Goal: Transaction & Acquisition: Purchase product/service

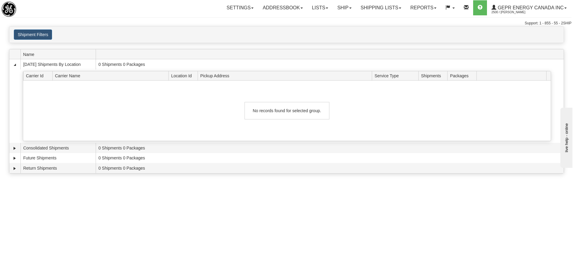
click at [195, 18] on div "Toggle navigation Settings Shipping Preferences Fields Preferences New" at bounding box center [286, 13] width 573 height 26
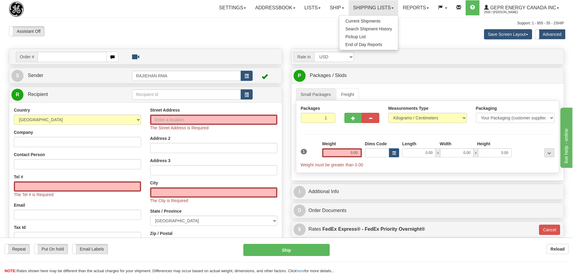
click at [155, 36] on div "Assistant On Assistant Off Do a return Do a return Previous Next Save Screen La…" at bounding box center [287, 34] width 564 height 16
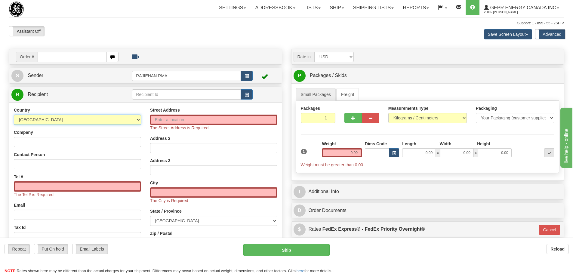
click at [84, 124] on select "AFGHANISTAN ALAND ISLANDS ALBANIA ALGERIA AMERICAN SAMOA ANDORRA ANGOLA ANGUILL…" at bounding box center [77, 120] width 127 height 10
select select "US"
click at [14, 115] on select "AFGHANISTAN ALAND ISLANDS ALBANIA ALGERIA AMERICAN SAMOA ANDORRA ANGOLA ANGUILL…" at bounding box center [77, 120] width 127 height 10
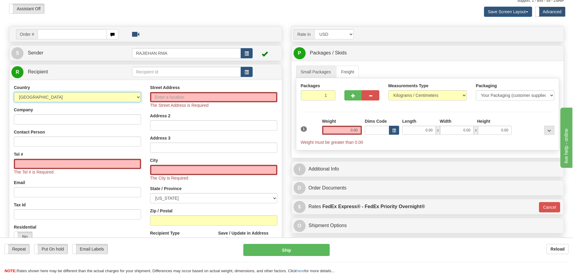
scroll to position [60, 0]
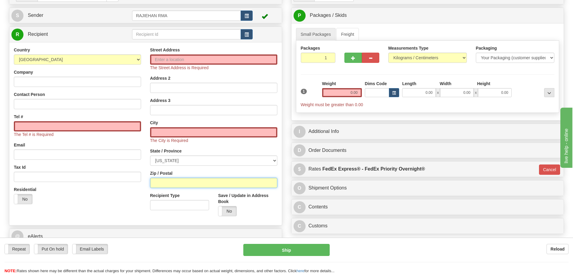
click at [173, 180] on input "Zip / Postal" at bounding box center [213, 183] width 127 height 10
paste input "Southern Company 12860 E CHEROKEE DR BALL GROUND, GA 30107-4899"
type input "Southern Company 12860 E CHEROKEE DR BALL GROUND, GA 30107-4899"
click at [191, 183] on input "Zip / Postal" at bounding box center [213, 183] width 127 height 10
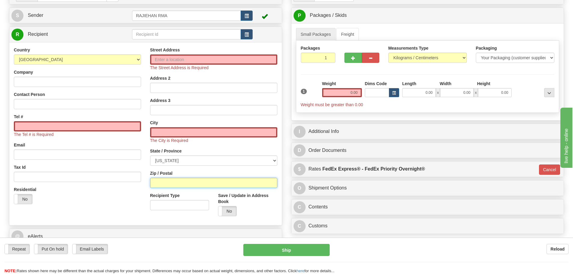
paste input "30107-4899"
type input "30107-4899"
click at [133, 208] on div "Residential Yes No" at bounding box center [77, 197] width 136 height 22
type input "BALL GROUND"
select select "GA"
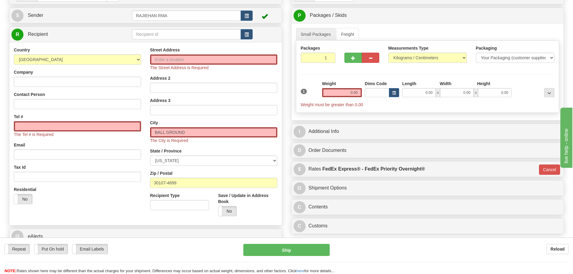
click at [174, 54] on div "Street Address The Street Address is Required" at bounding box center [213, 59] width 127 height 24
click at [174, 62] on input "Street Address" at bounding box center [213, 59] width 127 height 10
paste input "12860 E CHEROKEE DR"
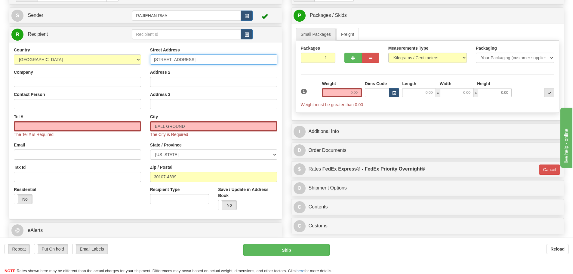
type input "12860 E CHEROKEE DR"
click at [44, 81] on input "Company" at bounding box center [77, 82] width 127 height 10
paste input "Southern Company"
type input "Southern Company"
click at [33, 111] on div "Country AFGHANISTAN ALAND ISLANDS ALBANIA ALGERIA AMERICAN SAMOA ANDORRA ANGOLA…" at bounding box center [77, 128] width 136 height 162
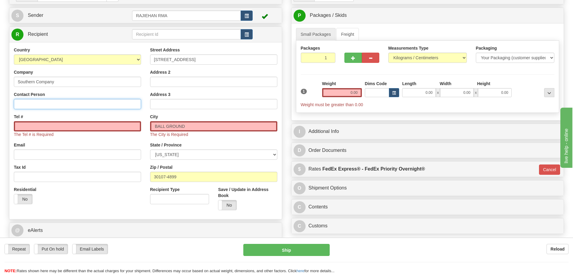
click at [37, 106] on input "Contact Person" at bounding box center [77, 104] width 127 height 10
paste input "Eduardo Duque"
type input "Eduardo Duque"
click at [24, 130] on input "Tel #" at bounding box center [77, 126] width 127 height 10
paste input "832-229-8686"
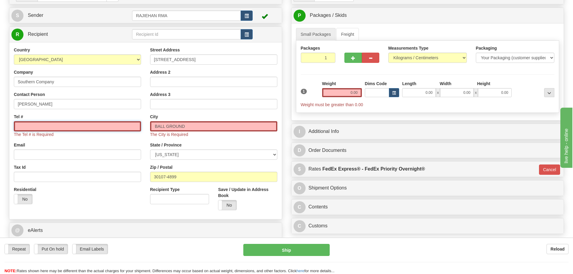
type input "832-229-8686"
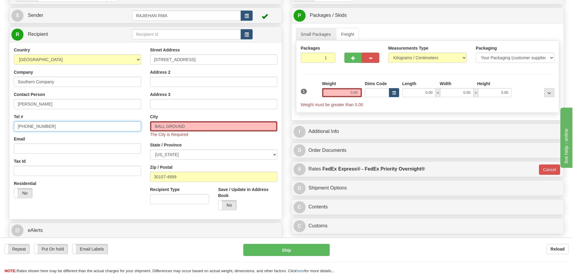
click at [66, 126] on input "832-229-8686" at bounding box center [77, 126] width 127 height 10
drag, startPoint x: 66, startPoint y: 126, endPoint x: 8, endPoint y: 125, distance: 57.1
click at [8, 125] on div "Order # S Sender RAJIEHAN RMA" at bounding box center [146, 124] width 282 height 271
drag, startPoint x: 18, startPoint y: 129, endPoint x: -10, endPoint y: 131, distance: 28.4
click at [0, 131] on html "Training Course Close Toggle navigation Settings Shipping Preferences New Sende…" at bounding box center [286, 77] width 573 height 274
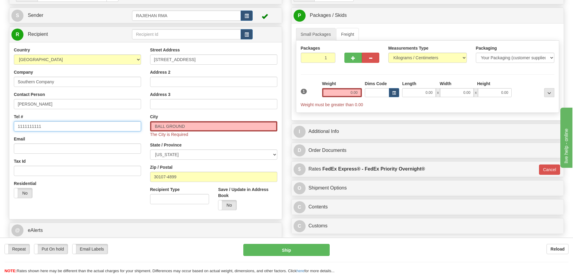
paste input "832-229-8686"
type input "832-229-8686"
click at [32, 139] on div "Email" at bounding box center [77, 145] width 127 height 18
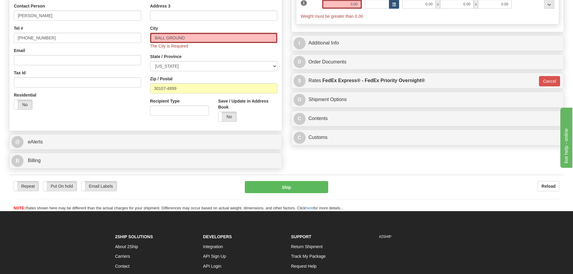
scroll to position [60, 0]
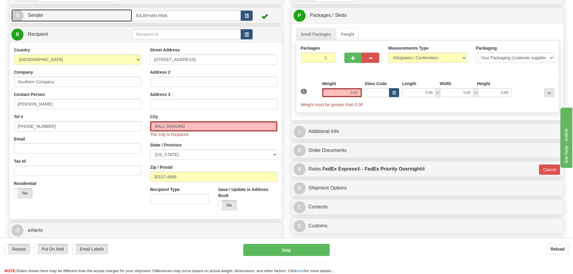
click at [104, 19] on link "S Sender" at bounding box center [71, 15] width 121 height 12
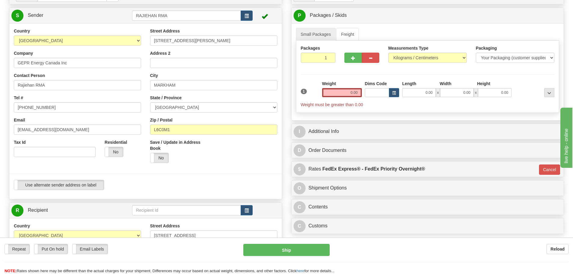
click at [109, 23] on div "S Sender RAJIEHAN RMA" at bounding box center [145, 15] width 272 height 15
click at [109, 18] on link "S Sender" at bounding box center [71, 15] width 121 height 12
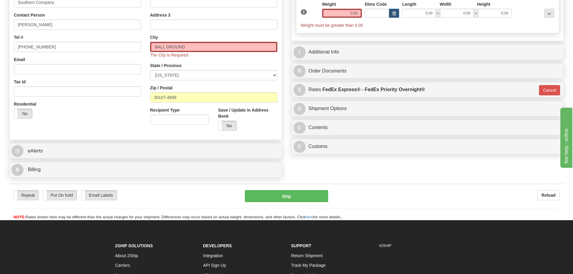
scroll to position [150, 0]
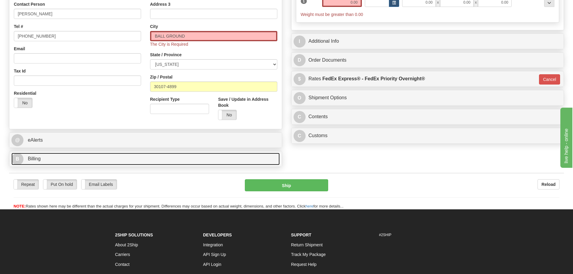
click at [87, 164] on link "B Billing" at bounding box center [145, 159] width 268 height 12
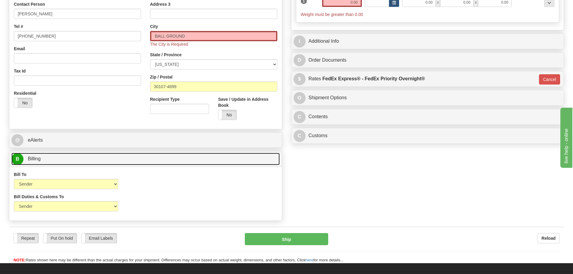
click at [122, 164] on link "B Billing" at bounding box center [145, 159] width 268 height 12
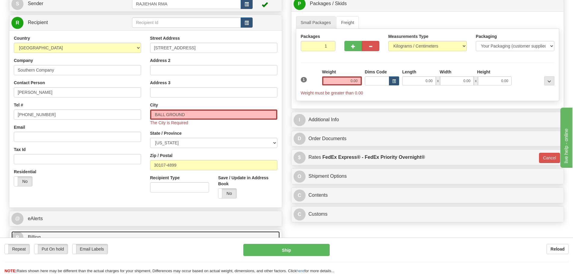
scroll to position [30, 0]
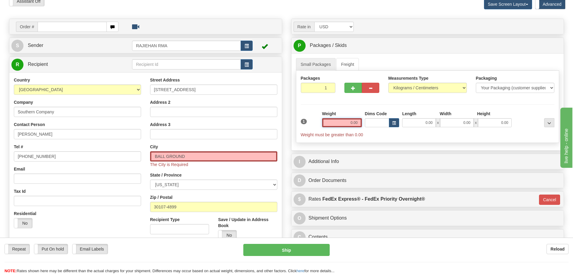
click at [349, 120] on input "0.00" at bounding box center [342, 122] width 40 height 9
type input "0.00"
click at [399, 87] on select "Pounds / Inches Kilograms / Centimeters" at bounding box center [427, 88] width 78 height 10
select select "0"
click at [388, 83] on select "Pounds / Inches Kilograms / Centimeters" at bounding box center [427, 88] width 78 height 10
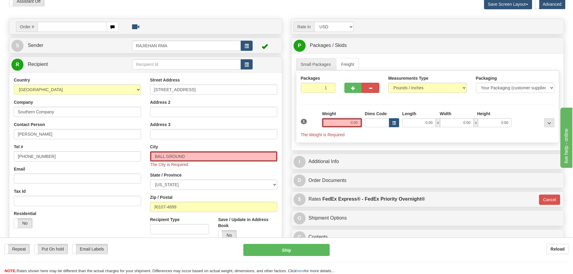
click at [356, 124] on input "0.00" at bounding box center [342, 122] width 40 height 9
type input "0.00"
click at [521, 91] on select "Your Packaging (customer supplied) Envelope (carrier supplied) Pack (carrier su…" at bounding box center [515, 88] width 78 height 10
select select "2"
click at [476, 83] on select "Your Packaging (customer supplied) Envelope (carrier supplied) Pack (carrier su…" at bounding box center [515, 88] width 78 height 10
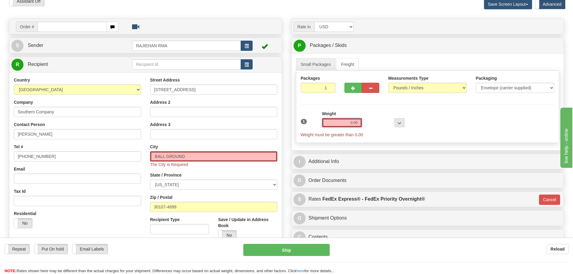
click at [352, 123] on input "0.00" at bounding box center [342, 122] width 40 height 9
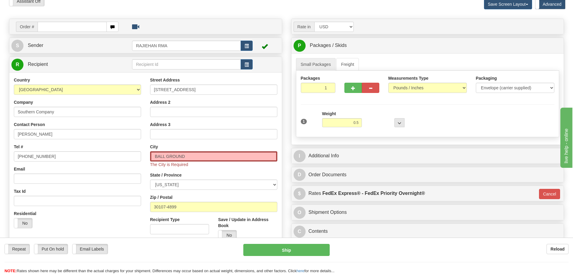
type input "0.50"
type input "01"
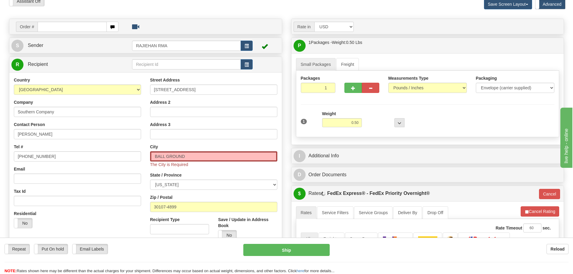
click at [377, 122] on div at bounding box center [384, 119] width 43 height 17
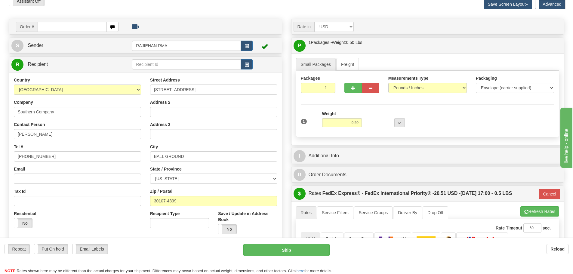
click at [377, 142] on div "Small Packages Freight Packages 1 1 Measurements Type" at bounding box center [427, 98] width 272 height 91
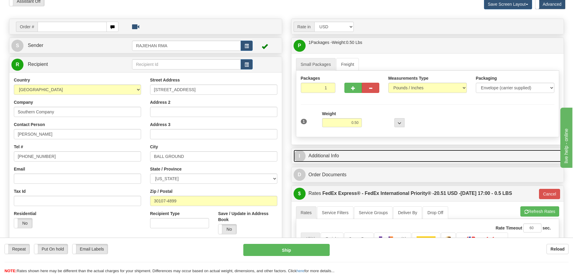
click at [373, 154] on link "I Additional Info" at bounding box center [427, 156] width 268 height 12
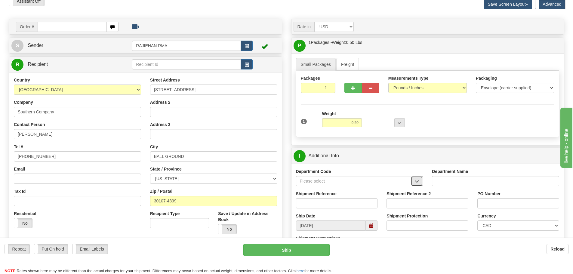
click at [419, 182] on button "button" at bounding box center [417, 181] width 12 height 10
click at [361, 194] on li "SER" at bounding box center [353, 190] width 115 height 8
type input "SER"
type input "SERVICE DEPARTMENT"
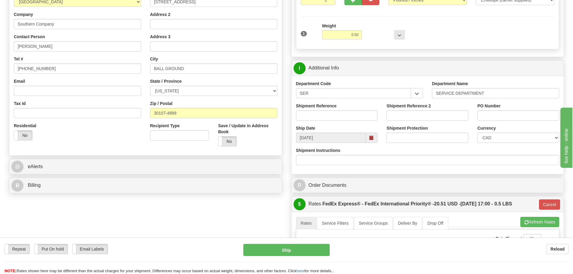
scroll to position [120, 0]
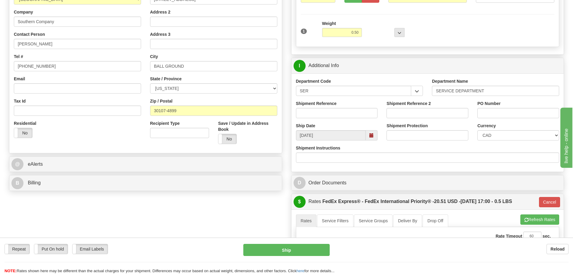
click at [333, 118] on div "Shipment Reference" at bounding box center [336, 111] width 91 height 22
click at [335, 114] on input "Shipment Reference" at bounding box center [337, 113] width 82 height 10
paste input "GS-03630331"
type input "GS-03630331"
click at [488, 135] on select "CAD USD EUR ZAR [PERSON_NAME] ARN AUD AUS AWG BBD BFR BGN BHD BMD BND BRC BRL C…" at bounding box center [518, 135] width 82 height 10
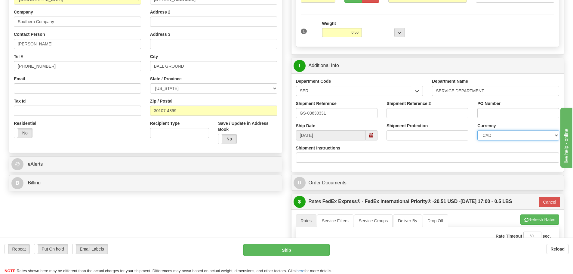
select select "1"
click at [477, 130] on select "CAD USD EUR ZAR [PERSON_NAME] ARN AUD AUS AWG BBD BFR BGN BHD BMD BND BRC BRL C…" at bounding box center [518, 135] width 82 height 10
click at [287, 94] on div "Rate in Account Currency ARN AWG AUD AUS BHD BBD BFR BMD BRC BRL GBP UKL BND BG…" at bounding box center [427, 172] width 282 height 488
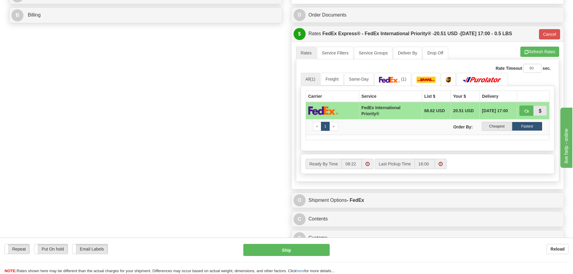
scroll to position [331, 0]
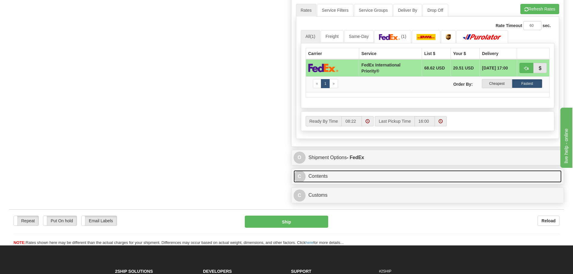
click at [346, 175] on link "C Contents" at bounding box center [427, 176] width 268 height 12
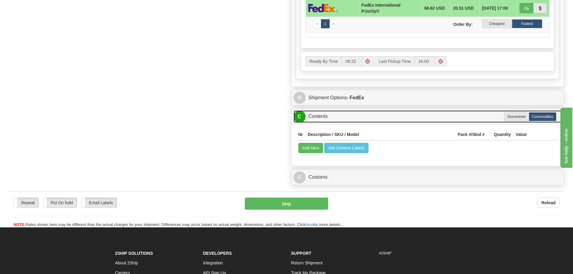
scroll to position [391, 0]
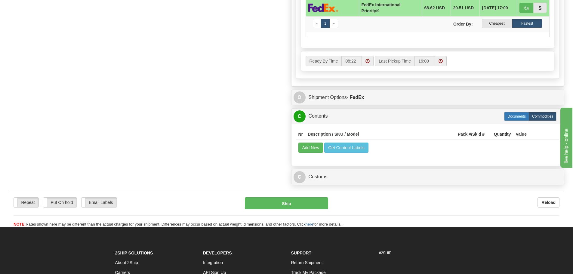
click at [519, 118] on label "Documents" at bounding box center [516, 116] width 25 height 9
type input "01"
radio input "true"
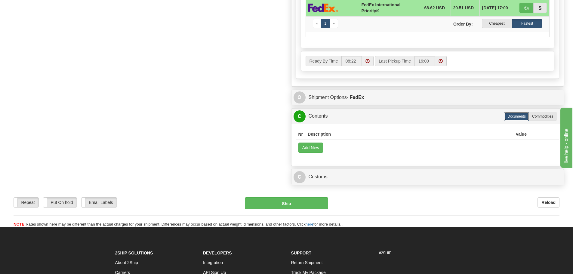
scroll to position [424, 0]
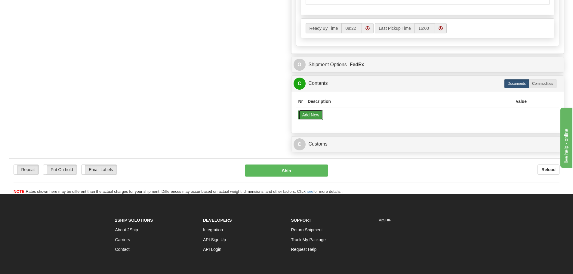
click at [315, 115] on button "Add New" at bounding box center [310, 115] width 25 height 10
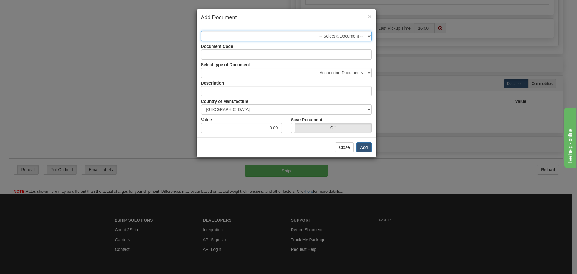
click at [343, 34] on select "-- Select a Document -- Business Document - Shipping Documents 850 handle/stick…" at bounding box center [286, 36] width 171 height 10
click at [329, 39] on select "-- Select a Document -- Business Document - Shipping Documents 850 handle/stick…" at bounding box center [286, 36] width 171 height 10
click at [288, 76] on select "Accounting Documents Analysis Reports Applications (Completed) Bank Statements …" at bounding box center [286, 73] width 171 height 10
click at [287, 56] on input "Document Code" at bounding box center [286, 54] width 171 height 10
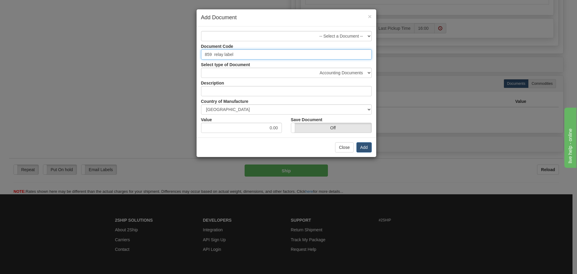
drag, startPoint x: 215, startPoint y: 54, endPoint x: 197, endPoint y: 54, distance: 17.1
click at [197, 54] on div "Document Code 859 relay label" at bounding box center [287, 50] width 180 height 18
click at [212, 57] on input "859 relay label" at bounding box center [286, 54] width 171 height 10
drag, startPoint x: 212, startPoint y: 57, endPoint x: 195, endPoint y: 56, distance: 17.2
click at [195, 56] on div "× Add Document -- Select a Document -- Business Document - Shipping Documents 8…" at bounding box center [288, 137] width 577 height 274
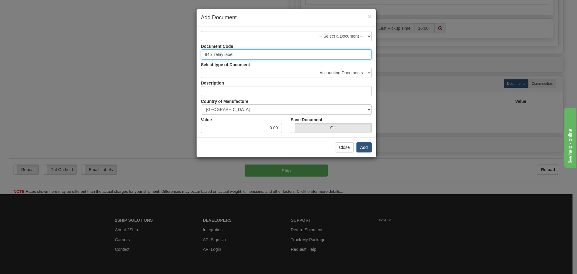
type input "845 relay label"
click at [339, 74] on select "Accounting Documents Analysis Reports Applications (Completed) Bank Statements …" at bounding box center [286, 73] width 171 height 10
click at [349, 73] on select "Accounting Documents Analysis Reports Applications (Completed) Bank Statements …" at bounding box center [286, 73] width 171 height 10
select select "58"
click at [201, 68] on select "Accounting Documents Analysis Reports Applications (Completed) Bank Statements …" at bounding box center [286, 73] width 171 height 10
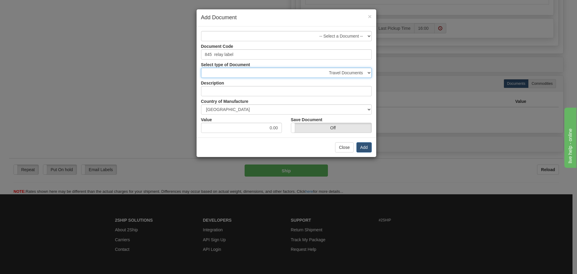
type input "Travel Documents"
click at [344, 75] on select "Accounting Documents Analysis Reports Applications (Completed) Bank Statements …" at bounding box center [286, 73] width 171 height 10
select select "57"
click at [201, 68] on select "Accounting Documents Analysis Reports Applications (Completed) Bank Statements …" at bounding box center [286, 73] width 171 height 10
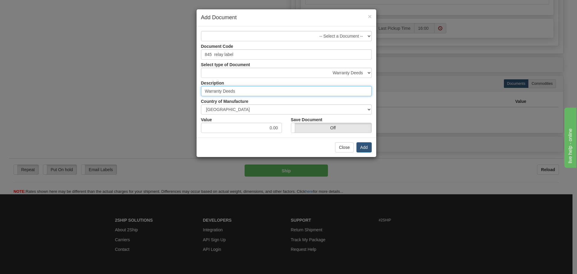
drag, startPoint x: 311, startPoint y: 93, endPoint x: 295, endPoint y: 89, distance: 16.3
click at [295, 89] on input "Warranty Deeds" at bounding box center [286, 91] width 171 height 10
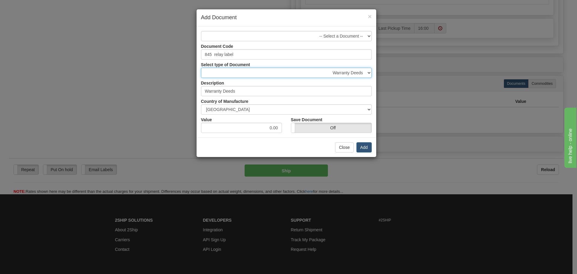
click at [340, 69] on select "Accounting Documents Analysis Reports Applications (Completed) Bank Statements …" at bounding box center [286, 73] width 171 height 10
click at [337, 63] on div "Select type of Document Accounting Documents Analysis Reports Applications (Com…" at bounding box center [287, 69] width 180 height 18
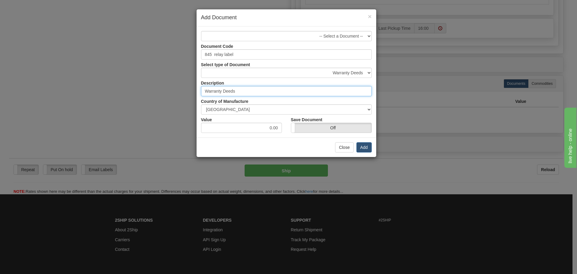
drag, startPoint x: 283, startPoint y: 90, endPoint x: 223, endPoint y: 97, distance: 59.6
click at [223, 97] on div "Document Code 845 relay label Select type of Document Accounting Documents Anal…" at bounding box center [286, 87] width 171 height 92
type input "Warranty labels"
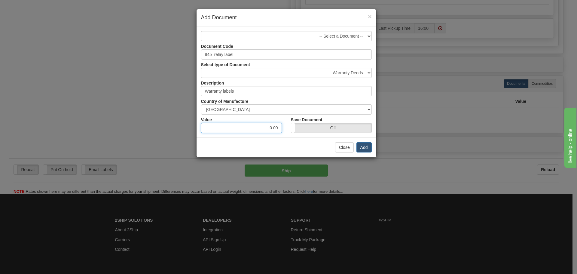
drag, startPoint x: 258, startPoint y: 124, endPoint x: 285, endPoint y: 128, distance: 27.3
click at [285, 128] on div "Value 0.00" at bounding box center [242, 124] width 90 height 18
type input "5"
click at [290, 153] on div "Close Add" at bounding box center [287, 147] width 180 height 20
click at [335, 127] on label "Off" at bounding box center [331, 128] width 80 height 10
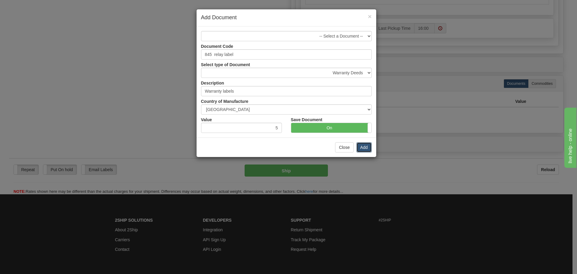
click at [362, 145] on button "Add" at bounding box center [363, 147] width 15 height 10
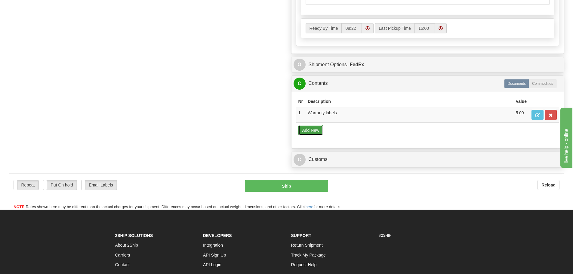
click at [317, 131] on button "Add New" at bounding box center [310, 130] width 25 height 10
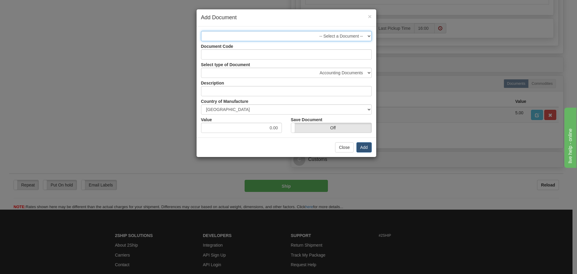
click at [326, 37] on select "-- Select a Document -- Business Document - Shipping Documents 850 handle/stick…" at bounding box center [286, 36] width 171 height 10
click at [338, 19] on h4 "Add Document" at bounding box center [286, 18] width 171 height 8
click at [336, 55] on input "Document Code" at bounding box center [286, 54] width 171 height 10
click at [368, 16] on span "×" at bounding box center [370, 16] width 4 height 7
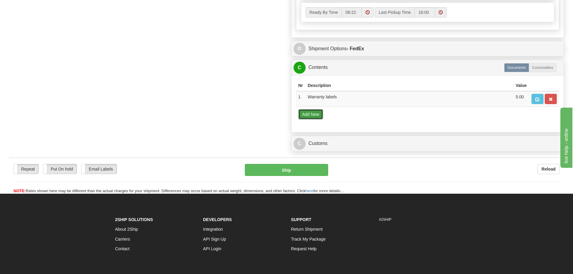
scroll to position [454, 0]
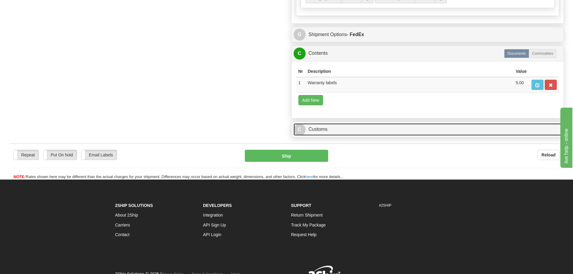
click at [417, 134] on link "C Customs" at bounding box center [427, 129] width 268 height 12
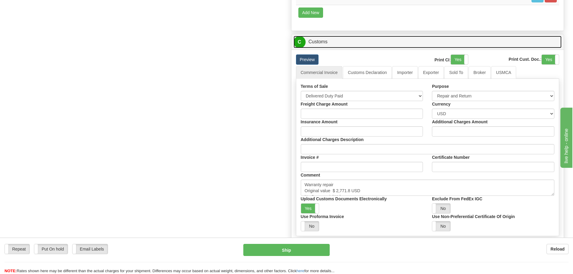
scroll to position [544, 0]
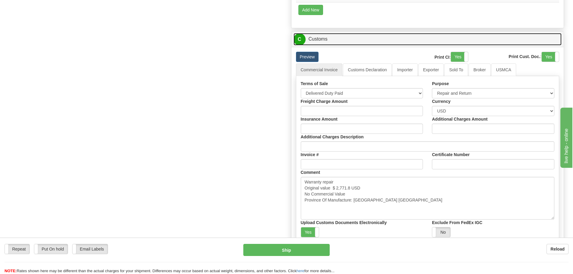
drag, startPoint x: 552, startPoint y: 192, endPoint x: 552, endPoint y: 219, distance: 26.5
click at [552, 219] on textarea "Warranty repair Original value $ 2,771.8 USD No Commercial Value Province Of Ma…" at bounding box center [427, 198] width 253 height 43
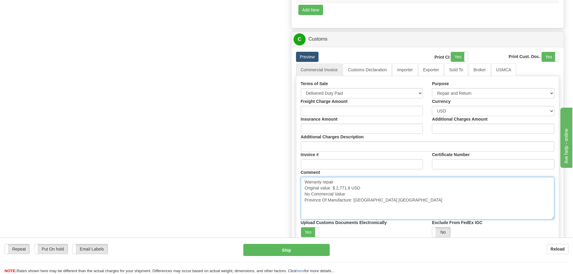
drag, startPoint x: 395, startPoint y: 199, endPoint x: 295, endPoint y: 181, distance: 101.7
click at [295, 181] on div "Preview Print CI : Yes No Print Cust. Doc. : Yes No Commercial Invoice Customs …" at bounding box center [427, 174] width 272 height 255
paste textarea "Business Document no Commercial Value"
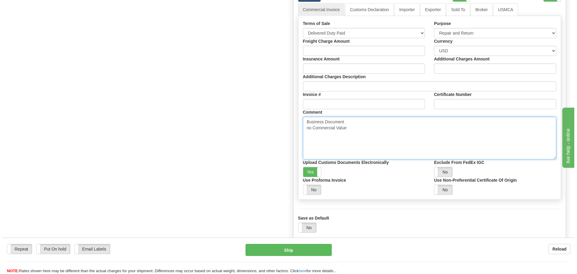
scroll to position [694, 0]
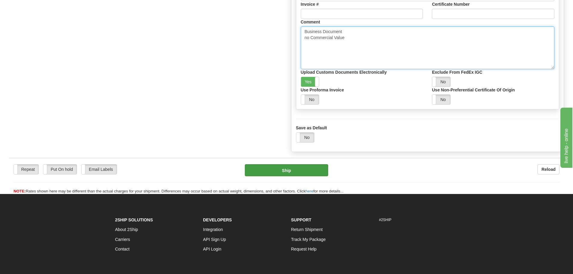
type textarea "Business Document no Commercial Value"
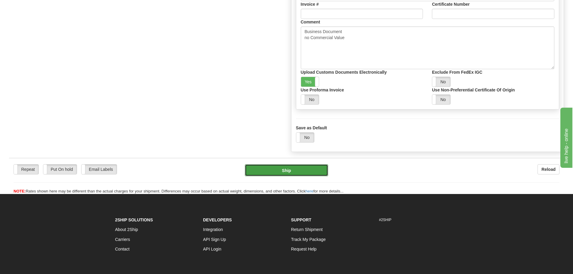
click at [303, 166] on button "Ship" at bounding box center [286, 170] width 83 height 12
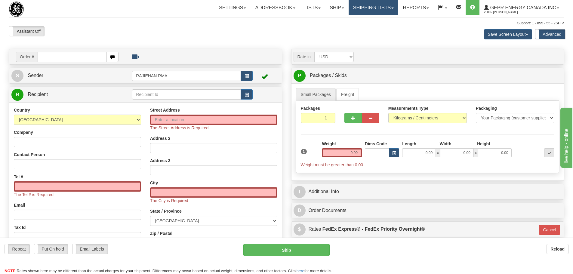
click at [389, 7] on link "Shipping lists" at bounding box center [373, 7] width 50 height 15
click at [325, 23] on div "Support: 1 - 855 - 55 - 2SHIP" at bounding box center [286, 23] width 555 height 5
click at [140, 19] on div "Toggle navigation Settings Shipping Preferences Fields Preferences New" at bounding box center [286, 178] width 573 height 357
click at [214, 10] on link "Settings" at bounding box center [232, 7] width 36 height 15
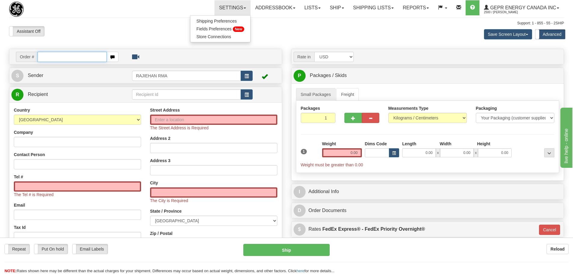
click at [44, 55] on input "text" at bounding box center [72, 57] width 69 height 10
paste input "86705475"
type input "86705475"
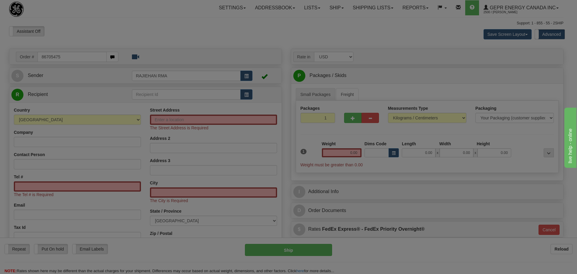
click at [136, 36] on div "Toggle navigation Settings Shipping Preferences Fields Preferences New" at bounding box center [286, 178] width 573 height 357
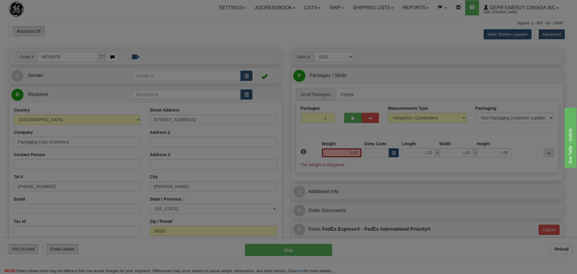
type input "COUNCE"
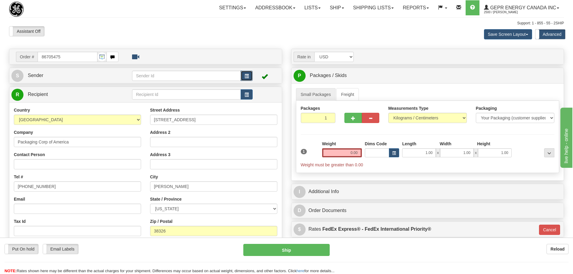
click at [246, 75] on span "button" at bounding box center [246, 76] width 4 height 4
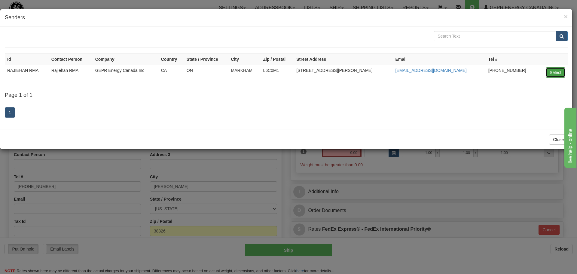
click at [555, 73] on button "Select" at bounding box center [556, 72] width 20 height 10
type input "RAJIEHAN RMA"
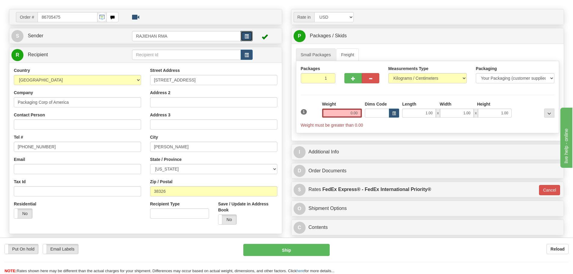
scroll to position [62, 0]
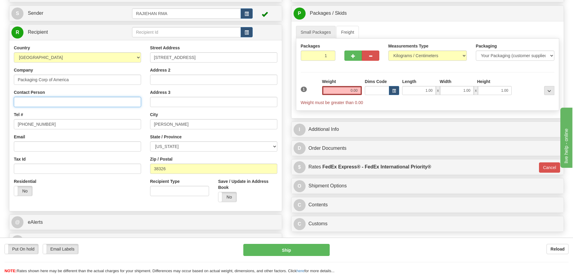
click at [51, 102] on input "Contact Person" at bounding box center [77, 102] width 127 height 10
paste input "Kaitlin Prince"
type input "Kaitlin Prince"
drag, startPoint x: 53, startPoint y: 124, endPoint x: -48, endPoint y: 104, distance: 103.3
click at [0, 104] on html "Training Course Close Toggle navigation Settings Shipping Preferences New Sende…" at bounding box center [286, 75] width 573 height 274
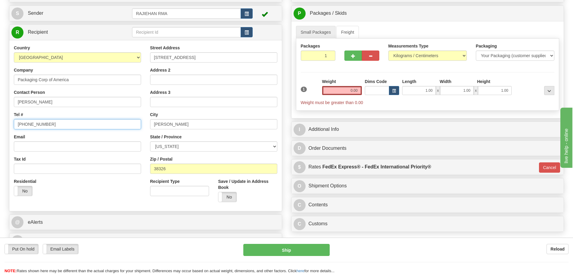
paste input "731-869-1254"
type input "731-869-1254"
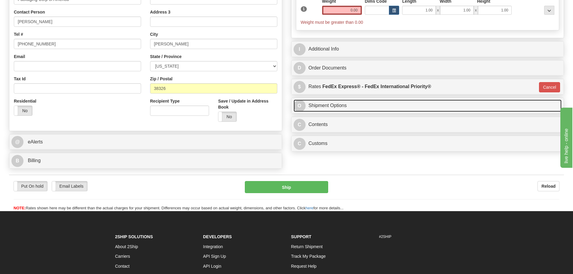
scroll to position [157, 0]
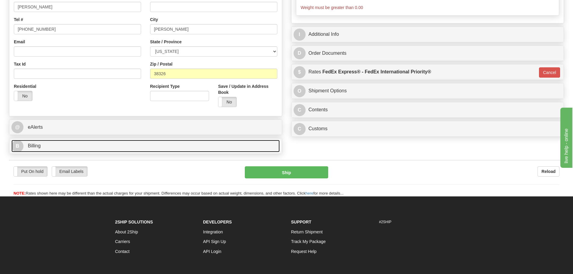
click at [44, 145] on link "B Billing" at bounding box center [145, 146] width 268 height 12
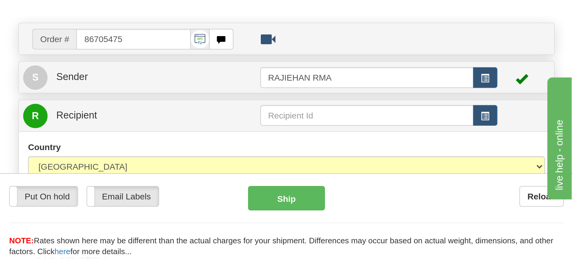
scroll to position [46, 0]
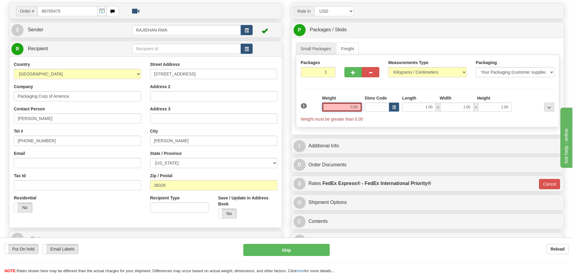
drag, startPoint x: 350, startPoint y: 107, endPoint x: 369, endPoint y: 107, distance: 19.8
click at [369, 107] on div "1 Weight 0.00 Dims Code 1.00" at bounding box center [427, 108] width 257 height 27
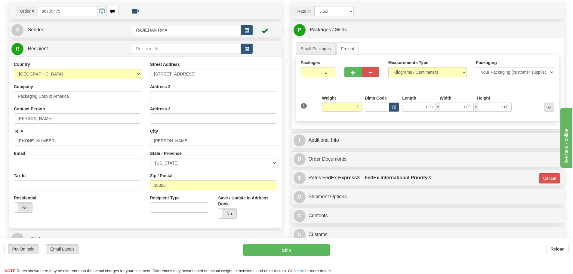
type input "5.00"
type input "01"
click at [437, 42] on div "Small Packages Freight Packages 1 1 Measurements Type" at bounding box center [427, 83] width 272 height 91
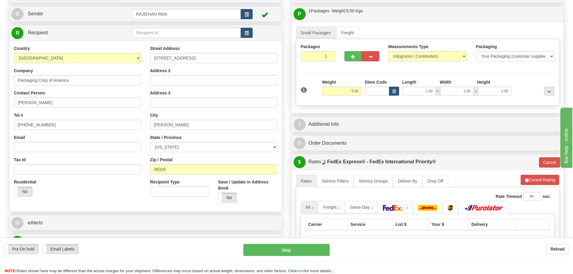
scroll to position [76, 0]
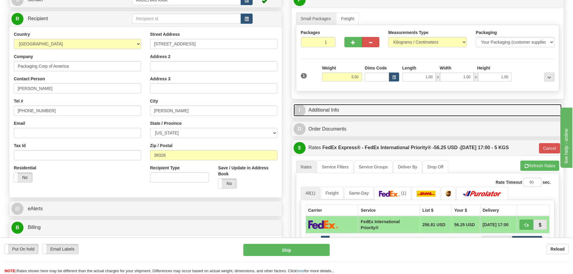
click at [327, 109] on link "I Additional Info" at bounding box center [427, 110] width 268 height 12
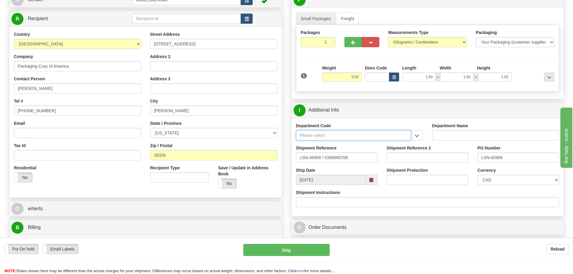
click at [323, 133] on input "Department Code" at bounding box center [353, 135] width 115 height 10
type input "SER"
click at [320, 144] on div "SER" at bounding box center [351, 144] width 109 height 7
type input "SERVICE DEPARTMENT"
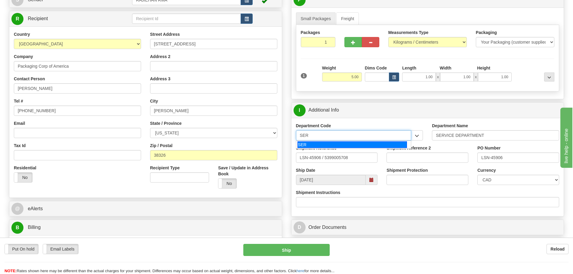
type input "SER"
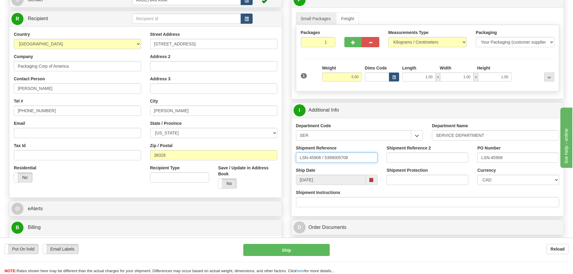
click at [325, 157] on input "LSN-45906 / 5399005708" at bounding box center [337, 157] width 82 height 10
drag, startPoint x: 363, startPoint y: 156, endPoint x: 276, endPoint y: 159, distance: 87.5
type input "LSN-45906 RMA 5399005708"
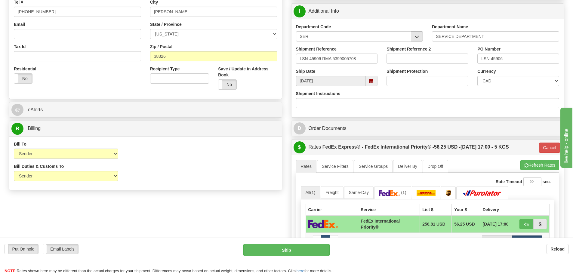
scroll to position [196, 0]
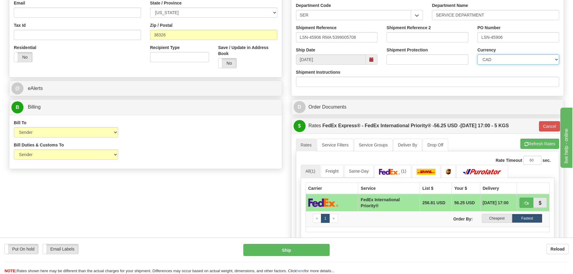
click at [534, 58] on select "CAD USD EUR ZAR [PERSON_NAME] ARN AUD AUS AWG BBD BFR BGN BHD BMD BND BRC BRL C…" at bounding box center [518, 59] width 82 height 10
select select "1"
click at [477, 54] on select "CAD USD EUR ZAR [PERSON_NAME] ARN AUD AUS AWG BBD BFR BGN BHD BMD BND BRC BRL C…" at bounding box center [518, 59] width 82 height 10
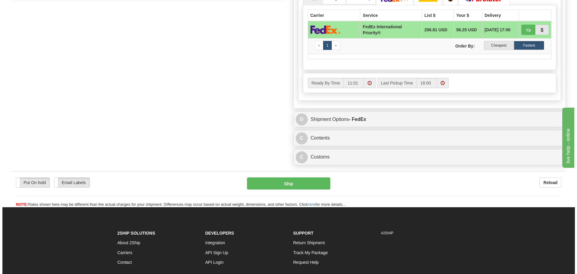
scroll to position [376, 0]
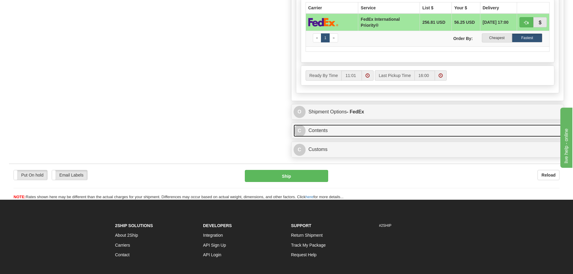
click at [315, 133] on link "C Contents" at bounding box center [427, 130] width 268 height 12
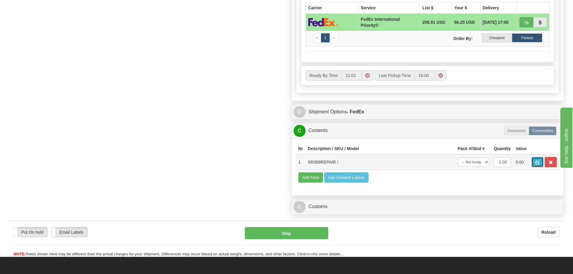
click at [537, 161] on span "button" at bounding box center [537, 163] width 4 height 4
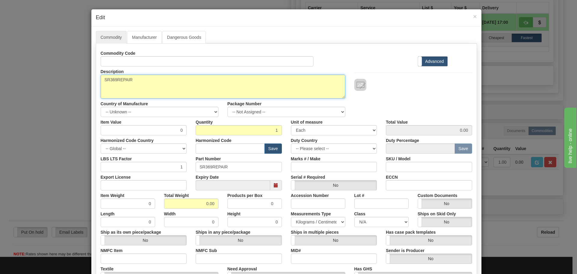
drag, startPoint x: 136, startPoint y: 80, endPoint x: 57, endPoint y: 74, distance: 79.9
click at [57, 74] on div "× Edit Commodity Manufacturer Dangerous Goods Commodity Code Standard Advanced …" at bounding box center [288, 137] width 577 height 274
click at [148, 81] on textarea "SR369REPAIR" at bounding box center [223, 87] width 245 height 24
drag, startPoint x: 148, startPoint y: 81, endPoint x: 73, endPoint y: 79, distance: 75.2
click at [103, 81] on textarea "SR369REPAIR" at bounding box center [223, 87] width 245 height 24
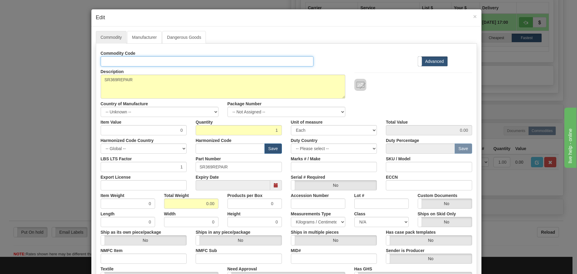
click at [101, 62] on input "Id" at bounding box center [207, 61] width 213 height 10
paste input "369HIRM0EHE"
type input "369HIRM0EHE"
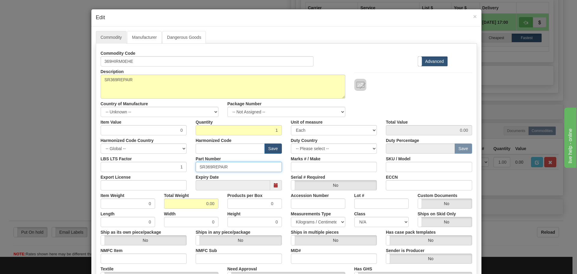
drag, startPoint x: 233, startPoint y: 168, endPoint x: 150, endPoint y: 164, distance: 83.4
click at [150, 164] on div "LBS LTS Factor 1 Part Number SR369REPAIR Marks # / Make SKU / Model" at bounding box center [286, 163] width 381 height 18
paste input "369HIRM0EHE"
type input "369HIRM0EHE"
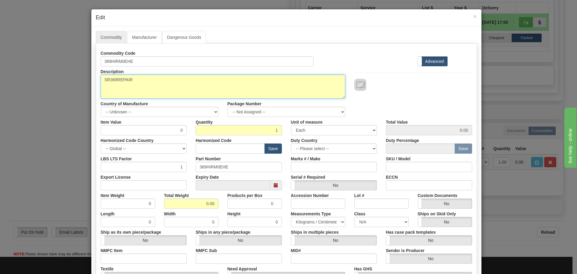
drag, startPoint x: 137, startPoint y: 80, endPoint x: 52, endPoint y: 71, distance: 85.8
click at [52, 71] on div "× Edit Commodity Manufacturer Dangerous Goods Commodity Code 369HIRM0EHE Standa…" at bounding box center [288, 137] width 577 height 274
paste textarea "Obsolete - 369 Motor Protection System Conformal Coated"
type textarea "Obsolete - 369 Motor Protection System Conformal Coated"
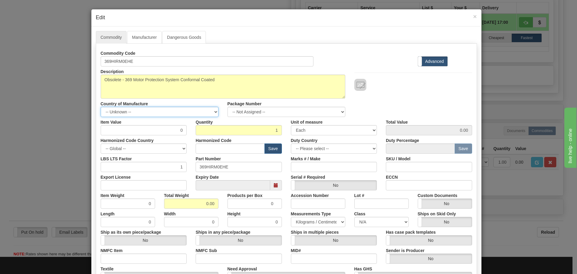
click at [212, 110] on select "-- Unknown -- AFGHANISTAN ALAND ISLANDS ALBANIA ALGERIA AMERICAN SAMOA ANDORRA …" at bounding box center [160, 112] width 118 height 10
select select "CA"
click at [101, 107] on select "-- Unknown -- [GEOGRAPHIC_DATA] [GEOGRAPHIC_DATA] [GEOGRAPHIC_DATA] [GEOGRAPHIC…" at bounding box center [160, 112] width 118 height 10
click at [182, 131] on input "0" at bounding box center [144, 130] width 86 height 10
type input "75"
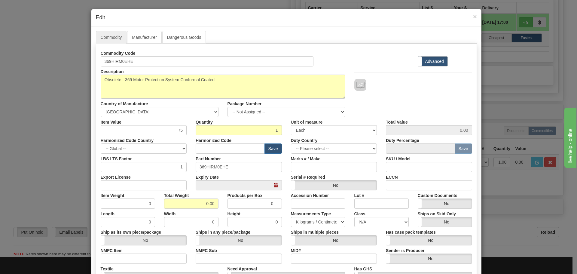
type input "75.00"
click at [364, 56] on div "Commodity Code 369HIRM0EHE Standard Advanced" at bounding box center [286, 57] width 381 height 18
click at [238, 151] on input "text" at bounding box center [230, 148] width 69 height 10
type input "8537.10.9070"
drag, startPoint x: 201, startPoint y: 203, endPoint x: 224, endPoint y: 211, distance: 24.0
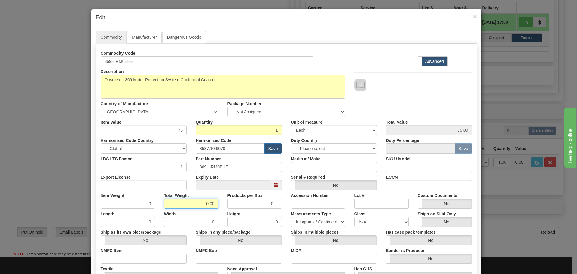
click at [224, 211] on div "Commodity Code 369HIRM0EHE Standard Advanced Description SR369REPAIR Country of…" at bounding box center [287, 174] width 372 height 252
type input "5"
type input "5.0000"
click at [413, 92] on div "Description SR369REPAIR Country of Manufacture -- Unknown -- AFGHANISTAN ALAND …" at bounding box center [286, 91] width 381 height 50
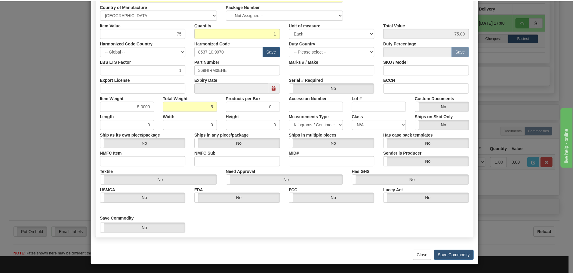
scroll to position [98, 0]
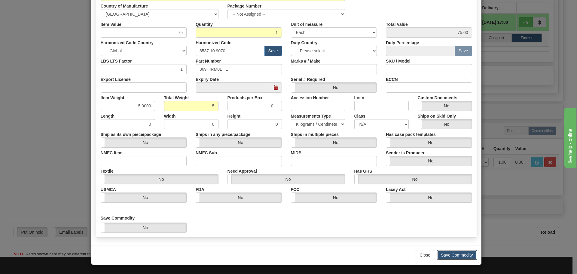
click at [461, 252] on button "Save Commodity" at bounding box center [457, 255] width 40 height 10
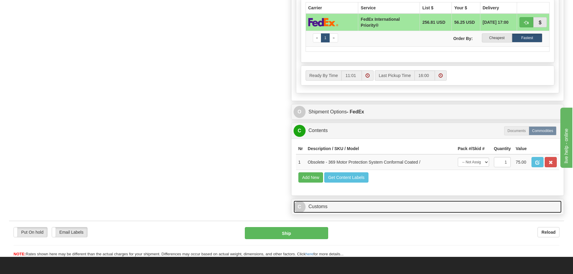
click at [316, 208] on link "C Customs" at bounding box center [427, 206] width 268 height 12
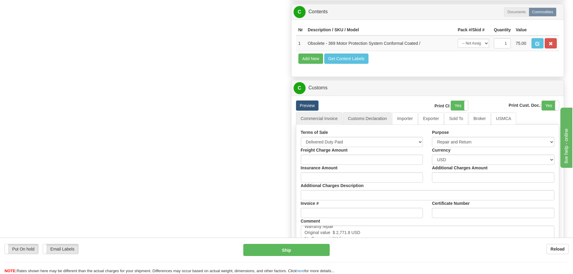
scroll to position [497, 0]
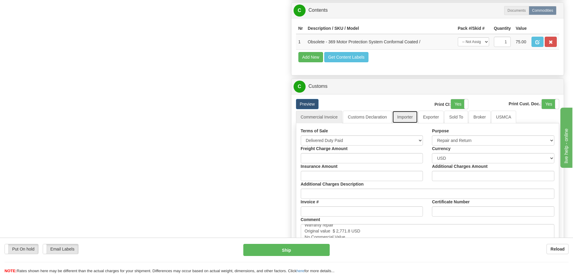
click at [397, 115] on link "Importer" at bounding box center [404, 117] width 25 height 13
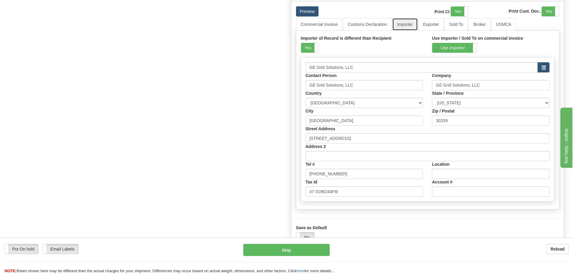
scroll to position [587, 0]
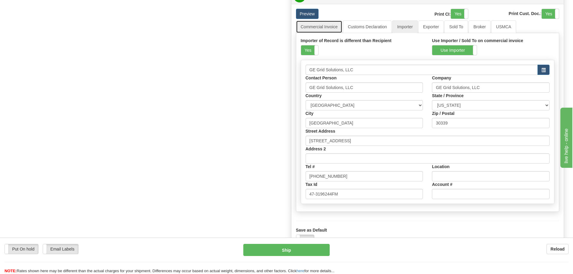
click at [315, 23] on link "Commercial Invoice" at bounding box center [319, 26] width 47 height 13
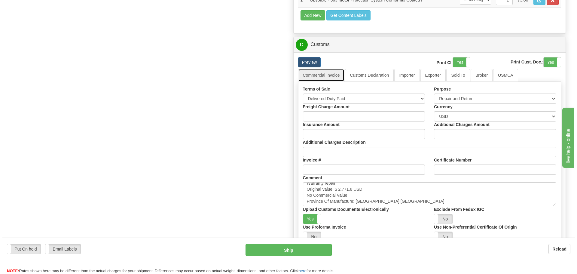
scroll to position [527, 0]
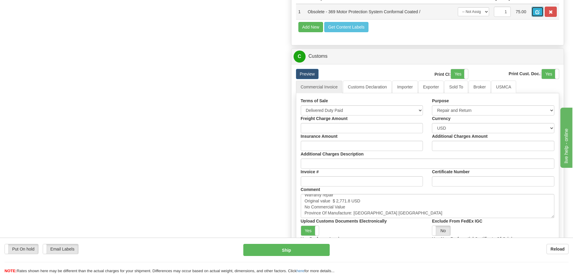
click at [540, 10] on button "button" at bounding box center [537, 12] width 12 height 10
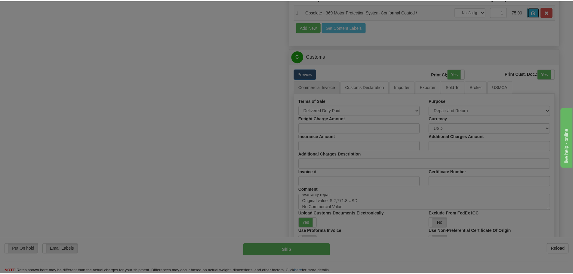
scroll to position [0, 0]
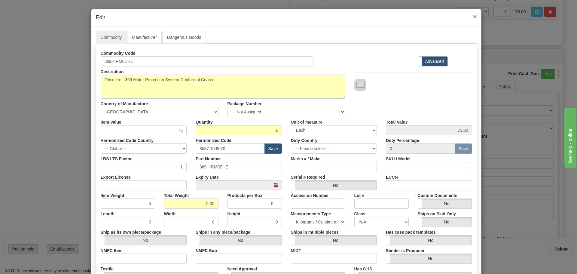
click at [473, 15] on span "×" at bounding box center [475, 16] width 4 height 7
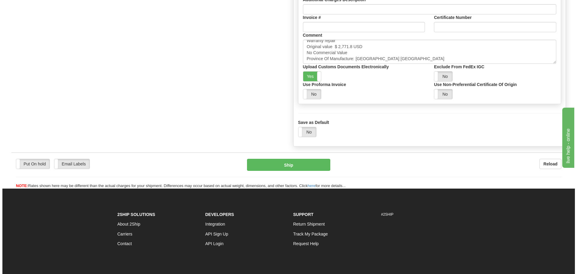
scroll to position [720, 0]
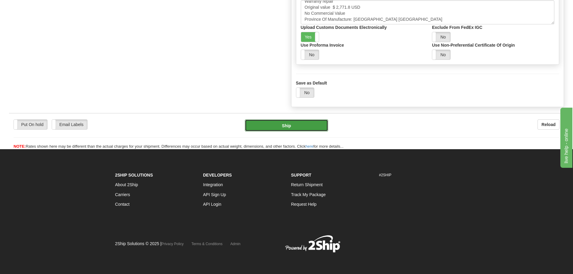
click at [277, 124] on button "Ship" at bounding box center [286, 125] width 83 height 12
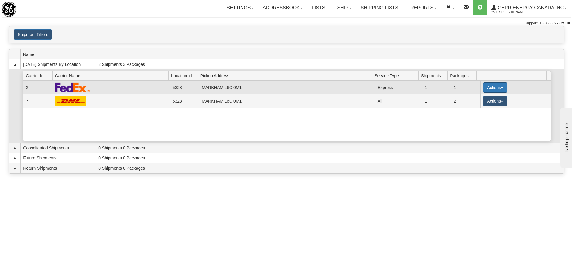
click at [483, 90] on button "Actions" at bounding box center [495, 87] width 24 height 10
click at [474, 100] on span "Details" at bounding box center [472, 98] width 16 height 4
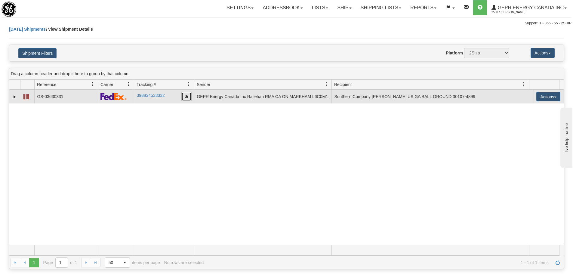
click at [183, 97] on button "button" at bounding box center [186, 96] width 10 height 9
click at [183, 96] on button "button" at bounding box center [186, 96] width 10 height 9
click at [26, 96] on span at bounding box center [26, 97] width 6 height 6
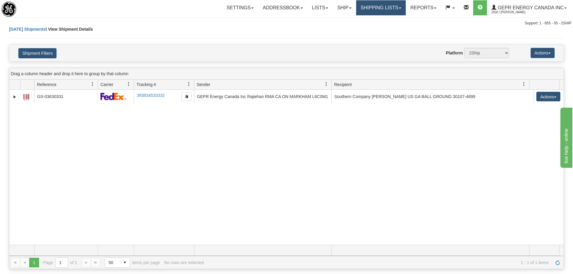
click at [384, 7] on link "Shipping lists" at bounding box center [381, 7] width 50 height 15
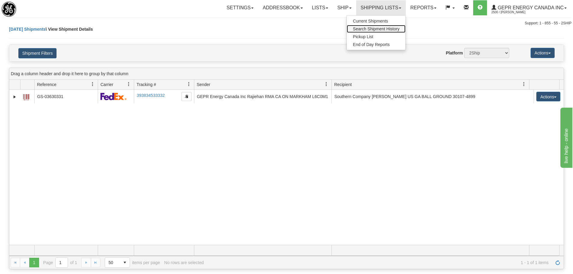
click at [371, 30] on span "Search Shipment History" at bounding box center [376, 28] width 47 height 5
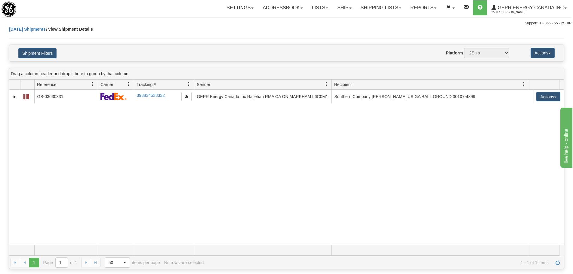
click at [371, 30] on div "[DATE] Shipments \ View Shipment Details" at bounding box center [286, 35] width 555 height 18
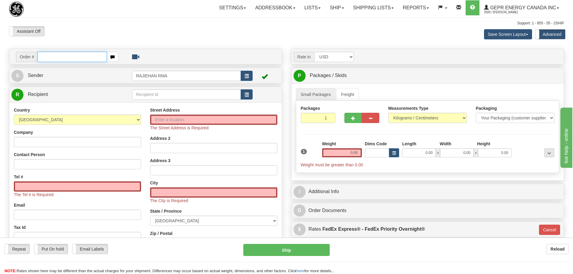
drag, startPoint x: 46, startPoint y: 56, endPoint x: 38, endPoint y: 50, distance: 10.5
click at [46, 56] on input "text" at bounding box center [72, 57] width 69 height 10
paste input "86705487"
type input "86705487"
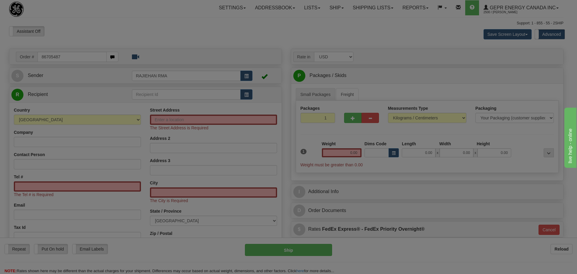
click at [130, 38] on body "Training Course Close Toggle navigation Settings Shipping Preferences New Recip…" at bounding box center [288, 137] width 577 height 274
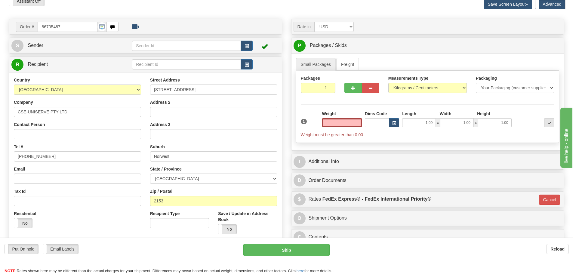
scroll to position [90, 0]
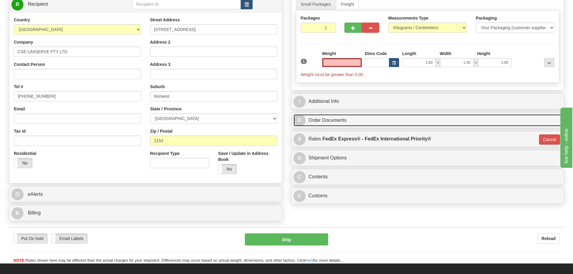
type input "0.00"
click at [348, 120] on link "D Order Documents" at bounding box center [427, 120] width 268 height 12
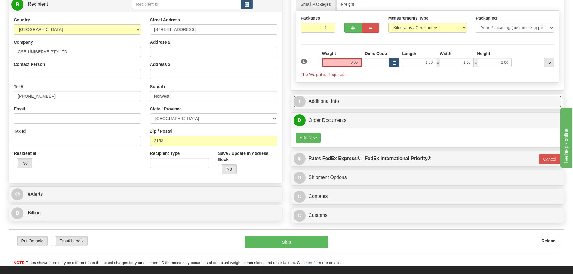
click at [324, 100] on link "I Additional Info" at bounding box center [427, 101] width 268 height 12
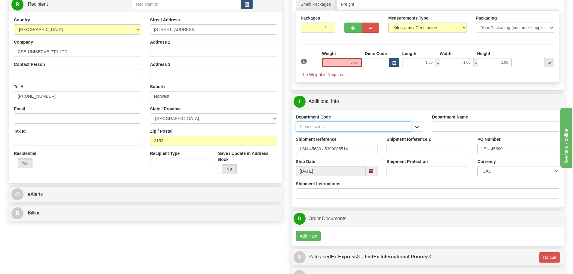
click at [314, 126] on input "Department Code" at bounding box center [353, 126] width 115 height 10
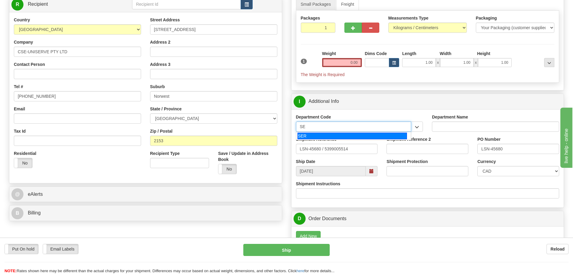
type input "SER"
click at [343, 136] on div "SER" at bounding box center [351, 136] width 109 height 7
type input "SERVICE DEPARTMENT"
type input "SER"
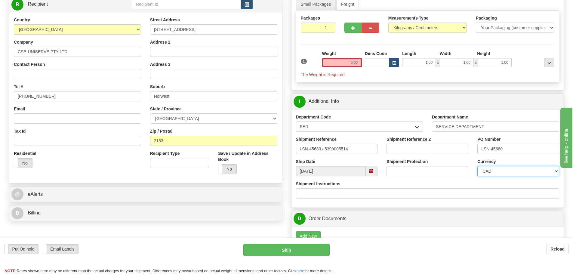
click at [503, 169] on select "CAD USD EUR ZAR [PERSON_NAME] ARN AUD AUS AWG BBD BFR BGN BHD BMD BND BRC BRL C…" at bounding box center [518, 171] width 82 height 10
select select "1"
click at [477, 166] on select "CAD USD EUR ZAR [PERSON_NAME] ARN AUD AUS AWG BBD BFR BGN BHD BMD BND BRC BRL C…" at bounding box center [518, 171] width 82 height 10
click at [322, 147] on input "LSN-45680 / 5399005514" at bounding box center [337, 149] width 82 height 10
drag, startPoint x: 356, startPoint y: 149, endPoint x: 294, endPoint y: 136, distance: 63.6
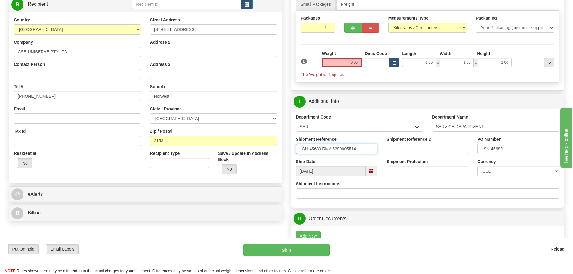
click at [294, 136] on div "Shipment Reference LSN-45680 RMA 5399005514" at bounding box center [336, 147] width 91 height 22
type input "LSN-45680 RMA 5399005514"
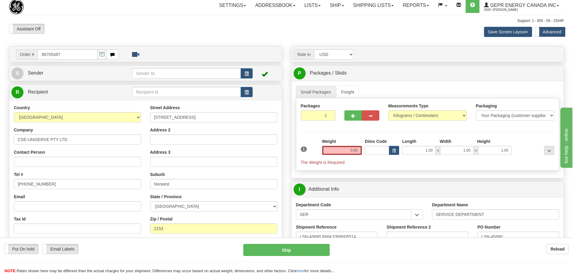
scroll to position [0, 0]
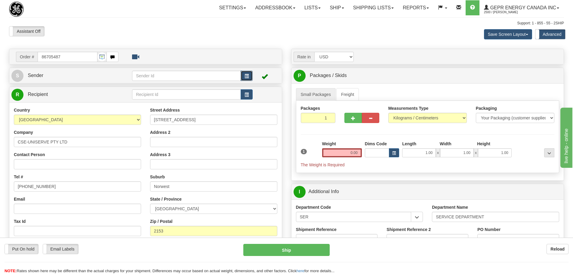
click at [245, 74] on span "button" at bounding box center [246, 76] width 4 height 4
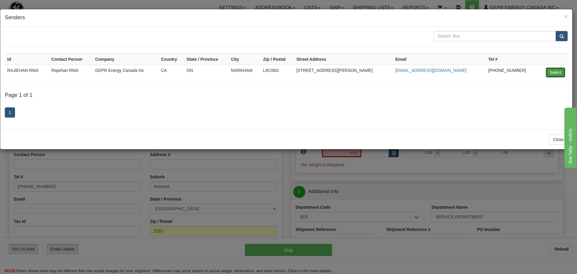
click at [552, 71] on button "Select" at bounding box center [556, 72] width 20 height 10
type input "RAJIEHAN RMA"
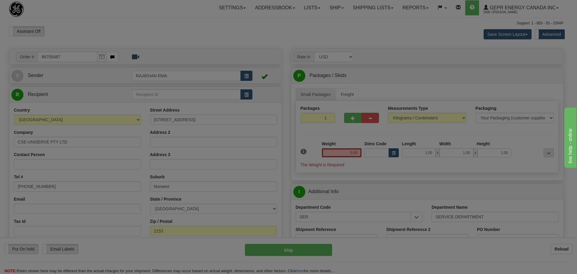
select select "0"
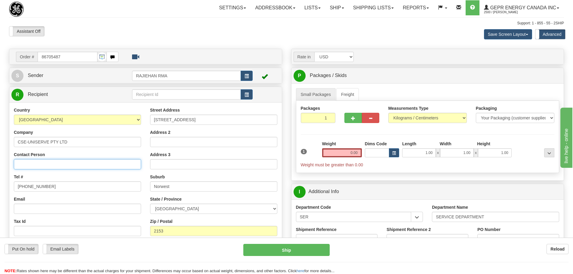
click at [38, 164] on input "Contact Person" at bounding box center [77, 164] width 127 height 10
paste input "[PERSON_NAME]"
type input "[PERSON_NAME]"
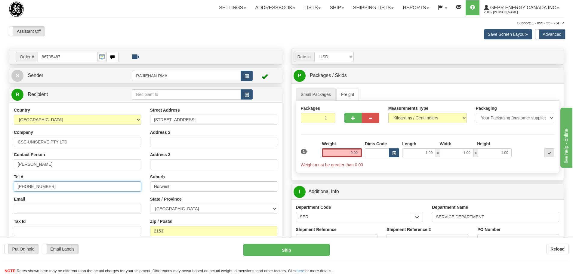
drag, startPoint x: 65, startPoint y: 188, endPoint x: 0, endPoint y: 182, distance: 65.2
click at [0, 182] on div "Toggle navigation Settings Shipping Preferences Fields Preferences New" at bounding box center [286, 222] width 573 height 445
paste input "[PHONE_NUMBER]"
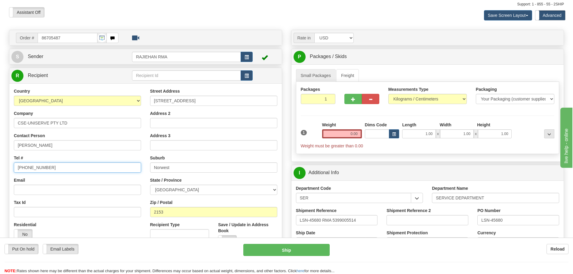
scroll to position [90, 0]
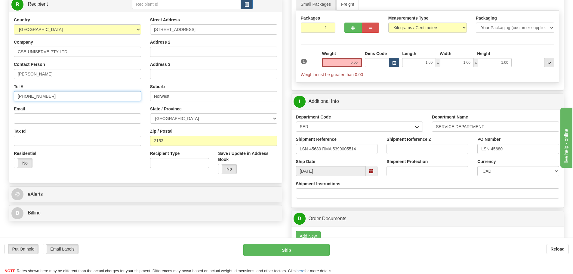
type input "+61 1800 987 616"
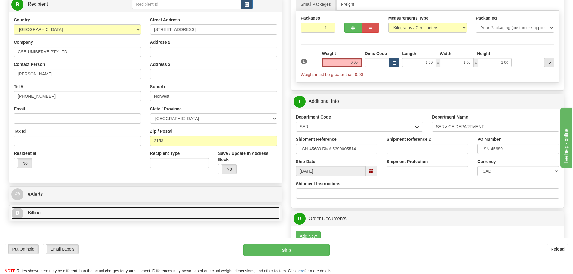
click at [164, 212] on link "B Billing" at bounding box center [145, 213] width 268 height 12
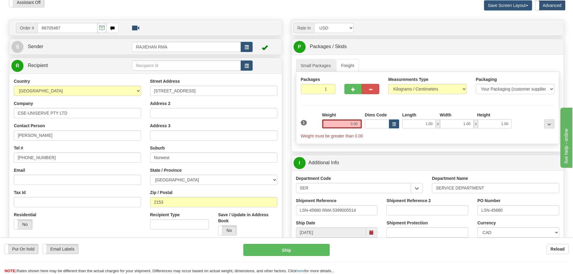
scroll to position [0, 0]
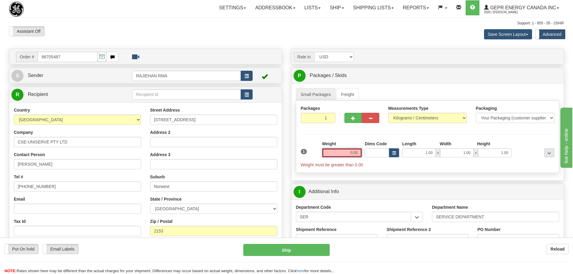
drag, startPoint x: 357, startPoint y: 155, endPoint x: 338, endPoint y: 151, distance: 19.3
click at [338, 151] on input "0.00" at bounding box center [342, 152] width 40 height 9
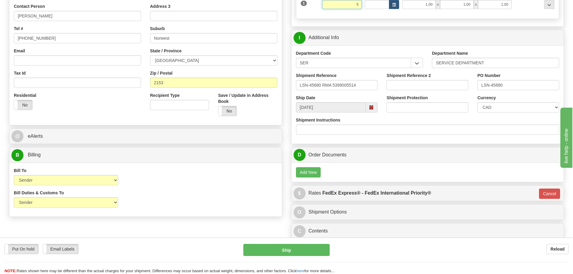
scroll to position [150, 0]
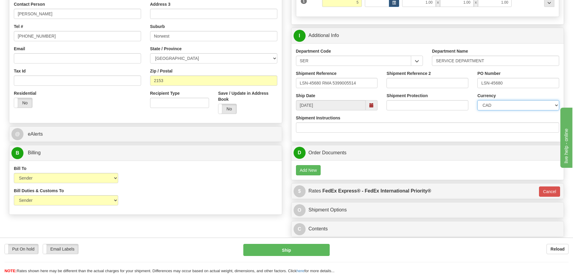
type input "5.00"
type input "01"
click at [538, 106] on select "CAD USD EUR ZAR [PERSON_NAME] ARN AUD AUS AWG BBD BFR BGN BHD BMD BND BRC BRL C…" at bounding box center [518, 105] width 82 height 10
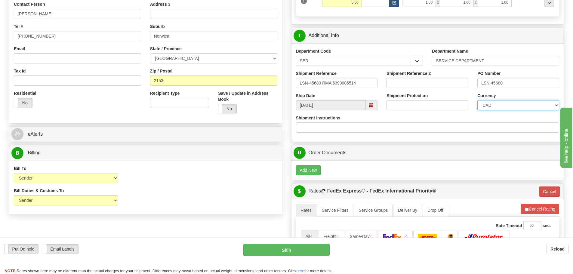
select select "1"
click at [477, 100] on select "CAD USD EUR ZAR [PERSON_NAME] ARN AUD AUS AWG BBD BFR BGN BHD BMD BND BRC BRL C…" at bounding box center [518, 105] width 82 height 10
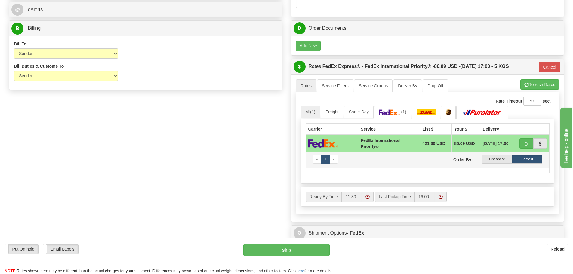
scroll to position [361, 0]
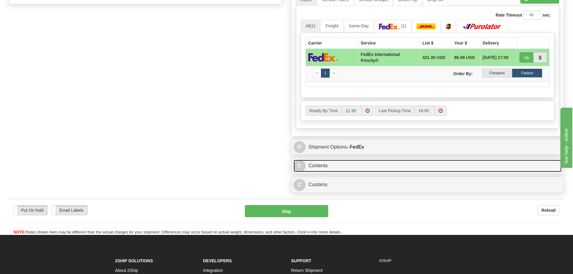
click at [305, 164] on span "C" at bounding box center [299, 166] width 12 height 12
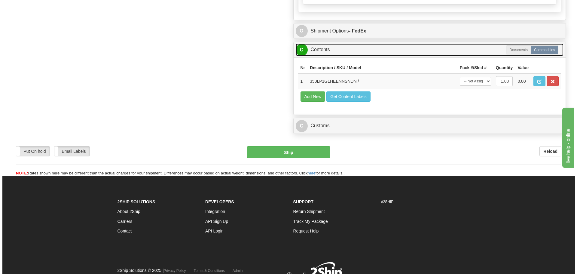
scroll to position [481, 0]
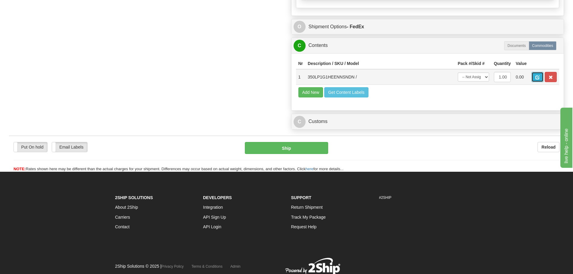
click at [535, 76] on span "button" at bounding box center [537, 77] width 4 height 4
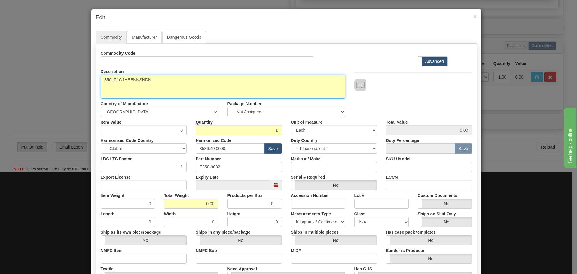
drag, startPoint x: 156, startPoint y: 79, endPoint x: 96, endPoint y: 72, distance: 61.2
click at [96, 72] on div "Description 350LP1G1HEENNSNDN" at bounding box center [223, 82] width 254 height 32
click at [159, 80] on textarea "350LP1G1HEENNSNDN" at bounding box center [223, 87] width 245 height 24
paste textarea "350 - Feeder Protection Relay-350"
drag, startPoint x: 148, startPoint y: 79, endPoint x: 96, endPoint y: 75, distance: 53.0
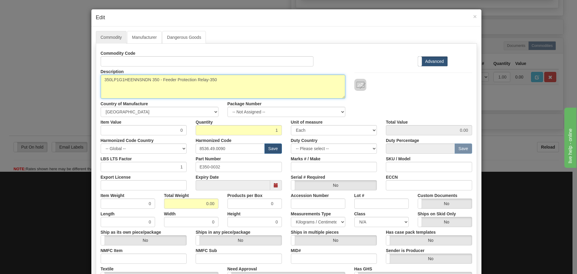
click at [96, 75] on div "Description 350LP1G1HEENNSNDN" at bounding box center [223, 82] width 254 height 32
type textarea "350LP1G1HEENNSNDN 350 - Feeder Protection Relay-350"
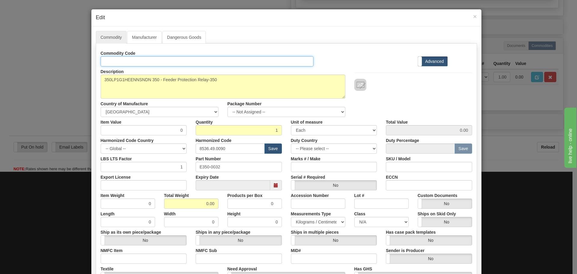
click at [113, 61] on input "Id" at bounding box center [207, 61] width 213 height 10
paste input "350LP1G1HEENNSNDN"
type input "350LP1G1HEENNSNDN"
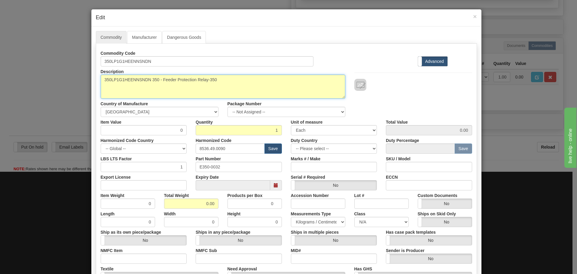
drag, startPoint x: 149, startPoint y: 80, endPoint x: 49, endPoint y: 78, distance: 100.1
click at [50, 78] on div "× Edit Commodity Manufacturer Dangerous Goods Commodity Code 350LP1G1HEENNSNDN …" at bounding box center [288, 137] width 577 height 274
type textarea "350 - Feeder Protection Relay-350"
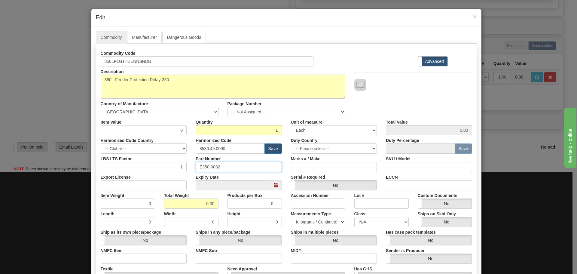
drag, startPoint x: 162, startPoint y: 161, endPoint x: 133, endPoint y: 162, distance: 29.2
click at [139, 163] on div "LBS LTS Factor 1 Part Number E350-0032 Marks # / Make SKU / Model" at bounding box center [286, 163] width 381 height 18
paste input "350LP1G1HEENNSNDN"
type input "350LP1G1HEENNSNDN"
drag, startPoint x: 177, startPoint y: 129, endPoint x: 181, endPoint y: 129, distance: 3.4
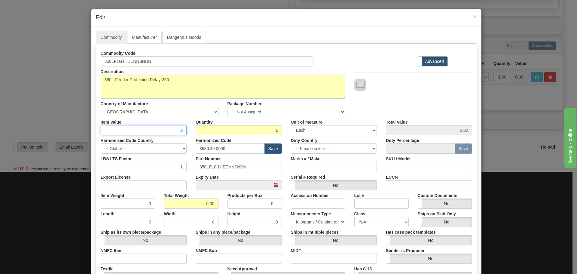
click at [181, 129] on input "0" at bounding box center [144, 130] width 86 height 10
type input "75"
type input "75.00"
click at [423, 93] on div "Description 350LP1G1HEENNSNDN Country of Manufacture -- Unknown -- AFGHANISTAN …" at bounding box center [286, 91] width 381 height 50
click at [246, 144] on input "8536.49.0090" at bounding box center [230, 148] width 69 height 10
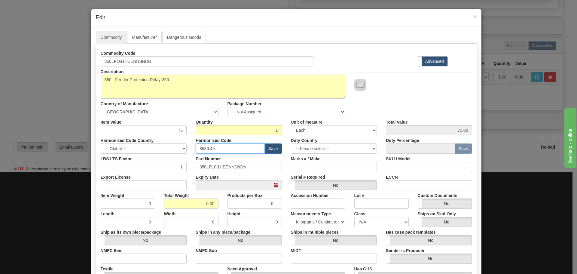
type input "8536.49.0080"
drag, startPoint x: 200, startPoint y: 203, endPoint x: 219, endPoint y: 206, distance: 19.3
click at [219, 206] on div "Total Weight 0.00" at bounding box center [191, 199] width 63 height 18
type input "5"
type input "5.0000"
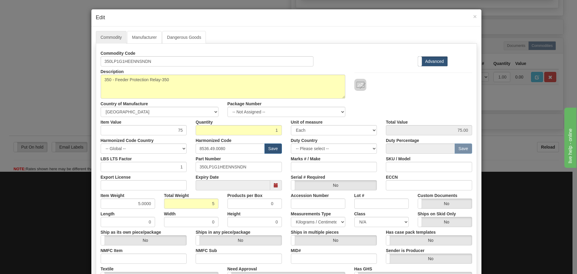
click at [424, 104] on div "Description 350LP1G1HEENNSNDN Country of Manufacture -- Unknown -- AFGHANISTAN …" at bounding box center [286, 91] width 381 height 50
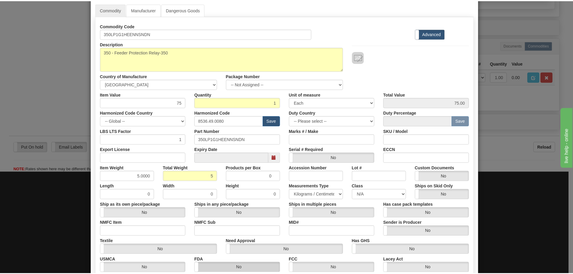
scroll to position [98, 0]
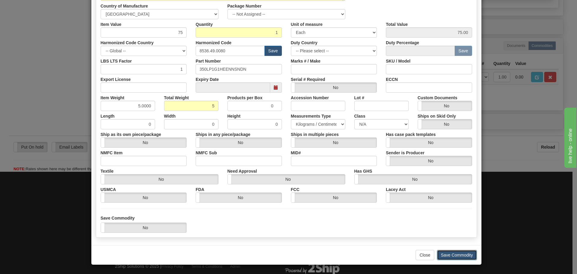
click at [447, 255] on button "Save Commodity" at bounding box center [457, 255] width 40 height 10
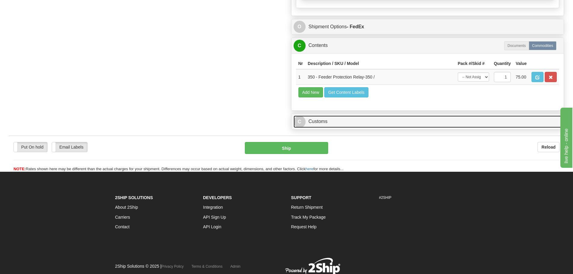
click at [310, 121] on link "C Customs" at bounding box center [427, 121] width 268 height 12
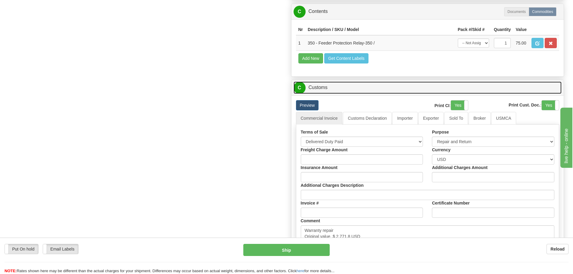
scroll to position [601, 0]
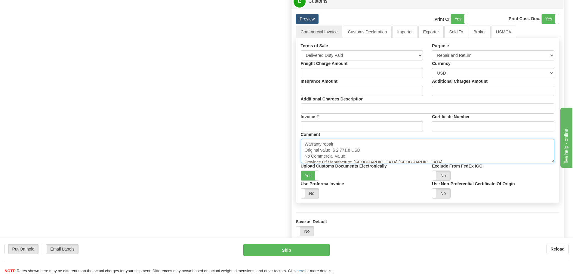
drag, startPoint x: 336, startPoint y: 148, endPoint x: 352, endPoint y: 149, distance: 16.0
click at [352, 149] on textarea "Warranty repair Original value $ 2,771.8 USD No Commercial Value Province Of Ma…" at bounding box center [428, 151] width 254 height 24
paste textarea "1,624.87"
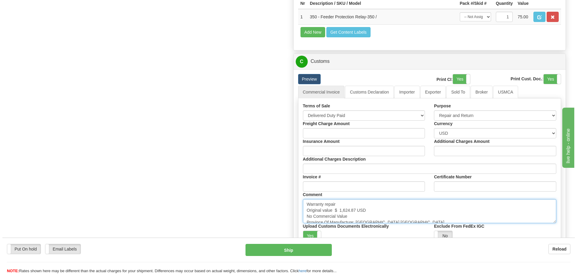
scroll to position [661, 0]
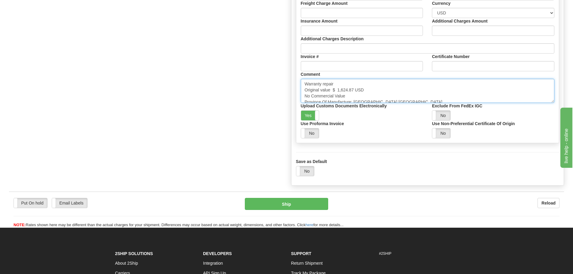
type textarea "Warranty repair Original value $ 1,624.87 USD No Commercial Value Province Of M…"
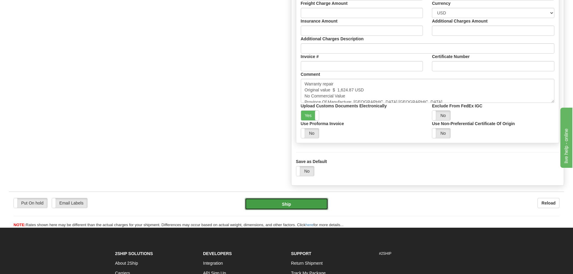
click at [316, 200] on button "Ship" at bounding box center [286, 204] width 83 height 12
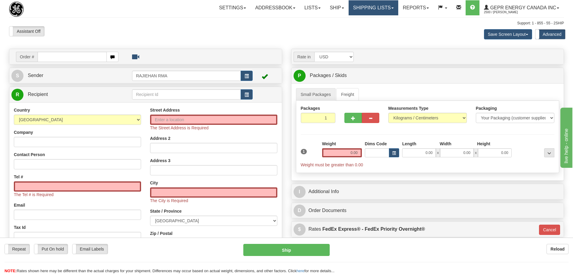
click at [372, 10] on link "Shipping lists" at bounding box center [373, 7] width 50 height 15
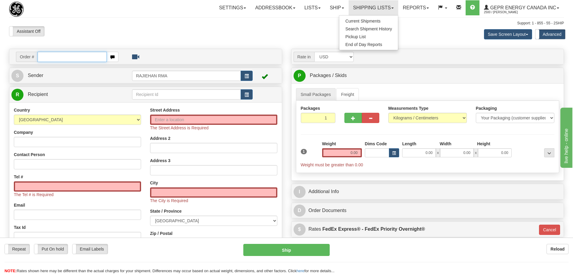
click at [50, 54] on input "text" at bounding box center [72, 57] width 69 height 10
paste input "86705493"
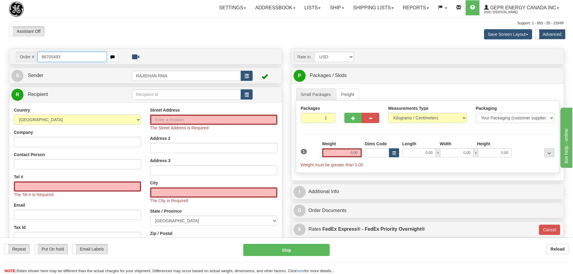
type input "86705493"
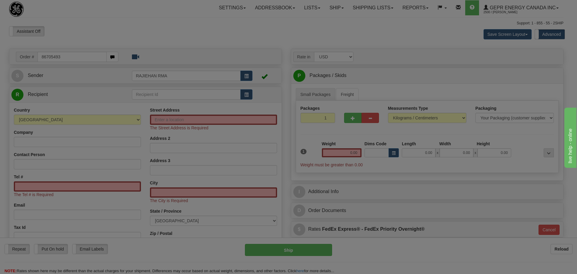
click at [210, 40] on body "Training Course Close Toggle navigation Settings Shipping Preferences New Recip…" at bounding box center [288, 137] width 577 height 274
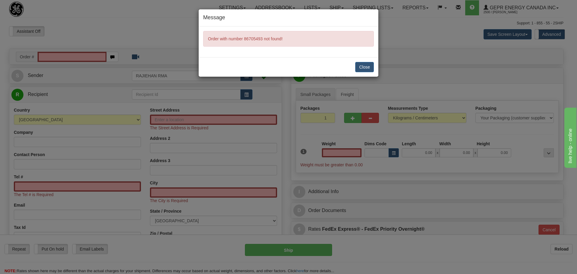
type input "0.00"
click at [362, 66] on button "Close" at bounding box center [364, 67] width 19 height 10
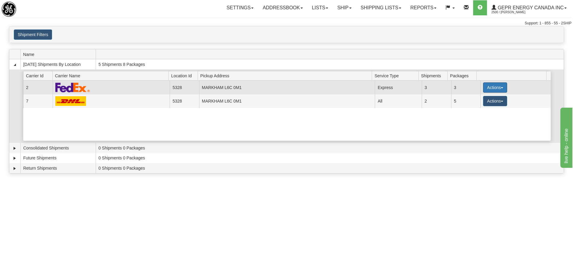
click at [486, 86] on button "Actions" at bounding box center [495, 87] width 24 height 10
click at [478, 98] on span "Details" at bounding box center [472, 98] width 16 height 4
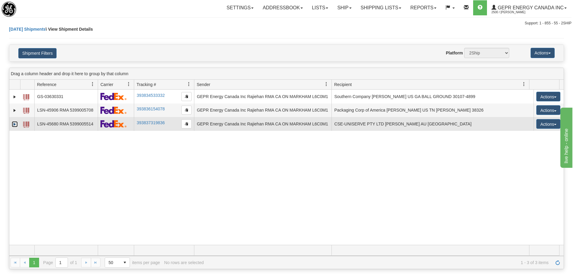
click at [15, 124] on link "Expand" at bounding box center [15, 124] width 6 height 6
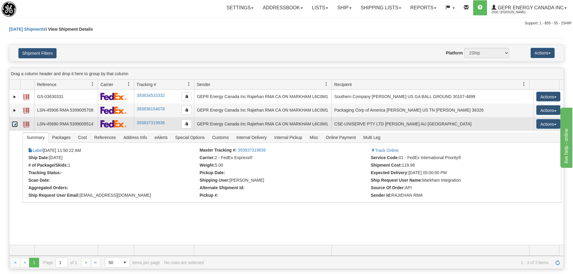
click at [29, 125] on span at bounding box center [26, 124] width 6 height 6
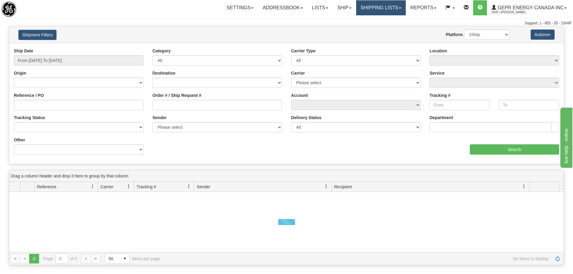
click at [376, 7] on link "Shipping lists" at bounding box center [381, 7] width 50 height 15
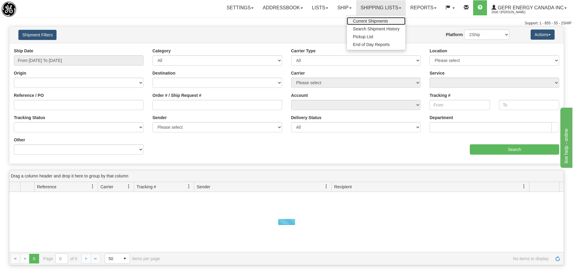
click at [376, 21] on span "Current Shipments" at bounding box center [370, 21] width 35 height 5
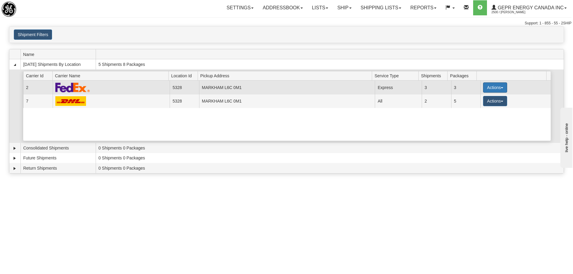
click at [493, 88] on button "Actions" at bounding box center [495, 87] width 24 height 10
click at [473, 99] on span "Details" at bounding box center [472, 98] width 16 height 4
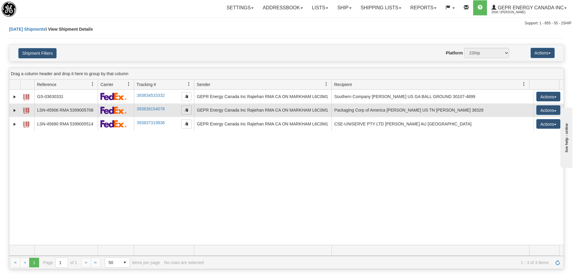
click at [188, 110] on span "button" at bounding box center [187, 110] width 4 height 4
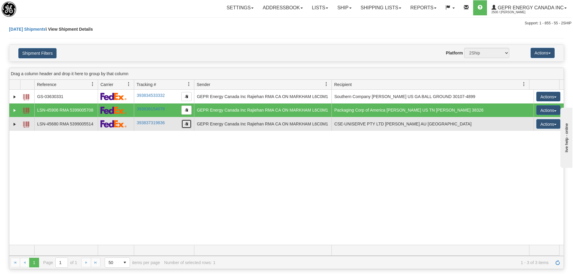
click at [191, 124] on button "button" at bounding box center [186, 123] width 10 height 9
click at [59, 124] on td "LSN-45680 RMA 5399005514" at bounding box center [65, 124] width 63 height 14
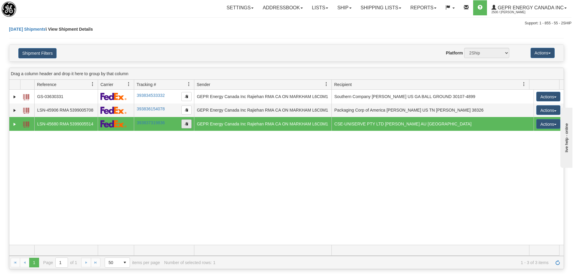
click at [187, 124] on span "button" at bounding box center [187, 124] width 4 height 4
click at [360, 8] on link "Shipping lists" at bounding box center [381, 7] width 50 height 15
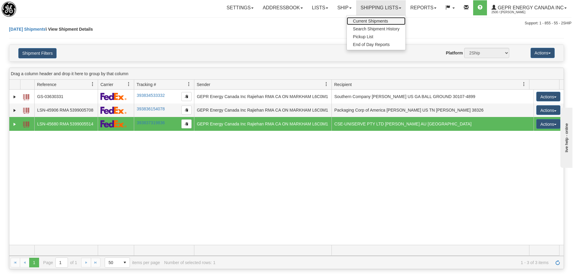
click at [381, 19] on span "Current Shipments" at bounding box center [370, 21] width 35 height 5
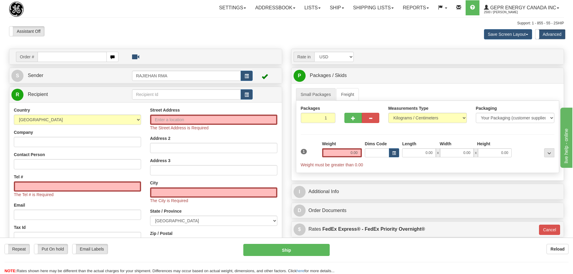
click at [67, 58] on input "text" at bounding box center [72, 57] width 69 height 10
type input "V"
click at [42, 60] on input "86705493" at bounding box center [72, 57] width 69 height 10
type input "86705493"
click at [156, 24] on body "Training Course Close Toggle navigation Settings Shipping Preferences New Recip…" at bounding box center [288, 137] width 577 height 274
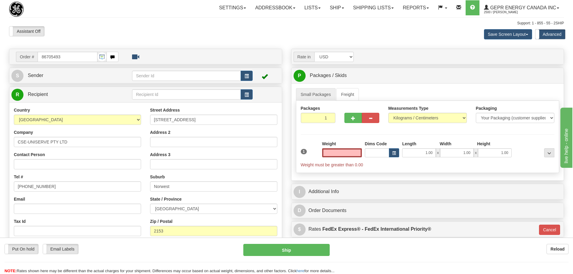
type input "0.00"
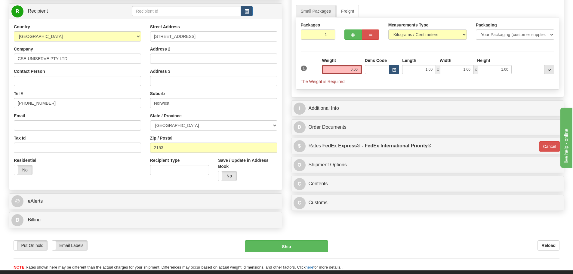
scroll to position [90, 0]
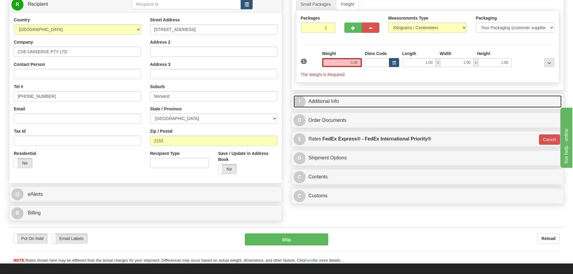
click at [324, 105] on link "I Additional Info" at bounding box center [427, 101] width 268 height 12
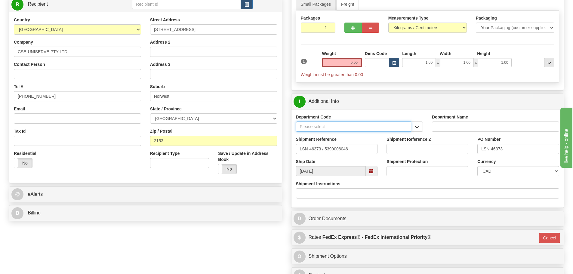
click at [313, 124] on input "Department Code" at bounding box center [353, 126] width 115 height 10
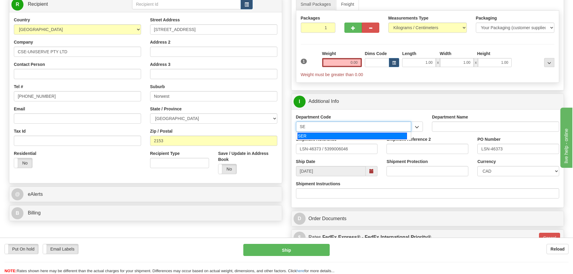
type input "SER"
click at [337, 137] on div "SER" at bounding box center [351, 136] width 109 height 7
type input "SERVICE DEPARTMENT"
type input "SER"
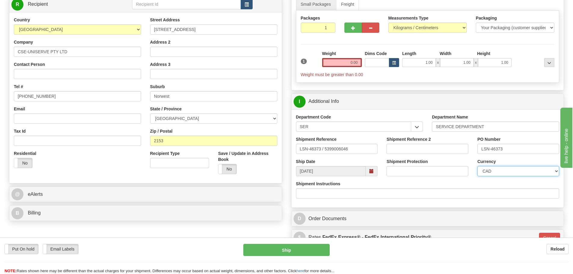
click at [497, 168] on select "CAD USD EUR ZAR [PERSON_NAME] ARN AUD AUS AWG BBD BFR BGN BHD BMD BND BRC BRL C…" at bounding box center [518, 171] width 82 height 10
select select "1"
click at [477, 166] on select "CAD USD EUR ZAR [PERSON_NAME] ARN AUD AUS AWG BBD BFR BGN BHD BMD BND BRC BRL C…" at bounding box center [518, 171] width 82 height 10
click at [323, 148] on input "LSN-46373 / 5399006046" at bounding box center [337, 149] width 82 height 10
drag, startPoint x: 366, startPoint y: 148, endPoint x: 250, endPoint y: 146, distance: 115.4
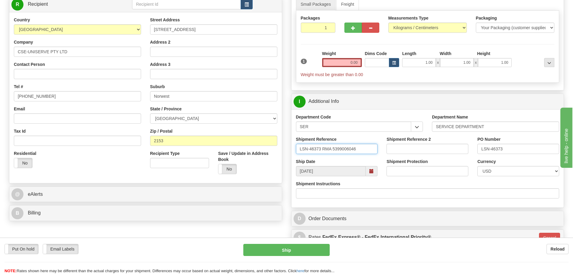
type input "LSN-46373 RMA 5399006046"
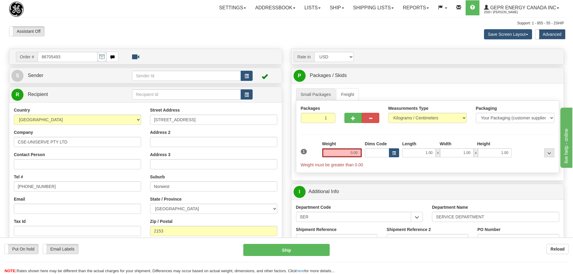
scroll to position [30, 0]
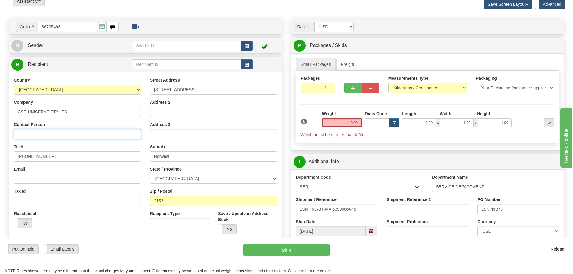
click at [33, 135] on input "Contact Person" at bounding box center [77, 134] width 127 height 10
paste input "[PERSON_NAME]"
type input "[PERSON_NAME]"
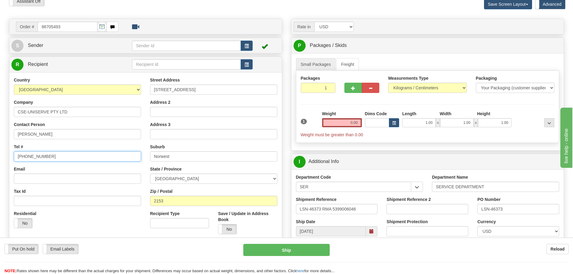
drag, startPoint x: 64, startPoint y: 158, endPoint x: 0, endPoint y: 158, distance: 64.0
click at [0, 160] on div "Toggle navigation Settings Shipping Preferences Fields Preferences New" at bounding box center [286, 183] width 573 height 426
paste input "[PHONE_NUMBER]"
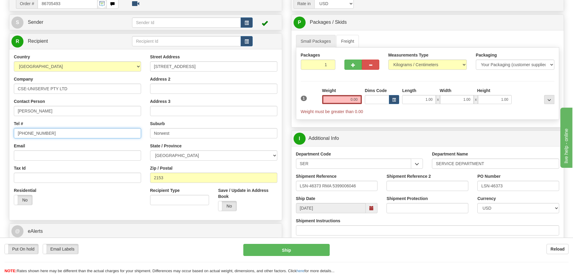
scroll to position [120, 0]
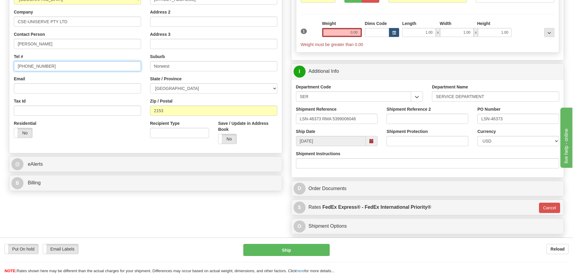
type input "[PHONE_NUMBER]"
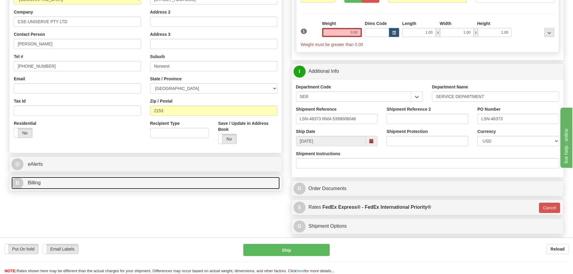
click at [54, 183] on link "B Billing" at bounding box center [145, 183] width 268 height 12
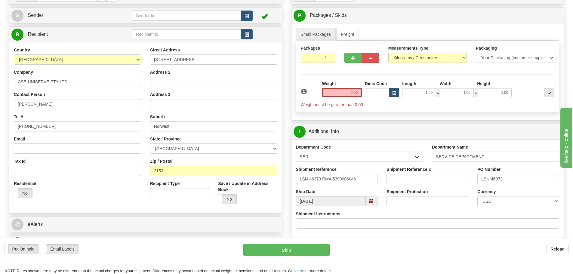
scroll to position [0, 0]
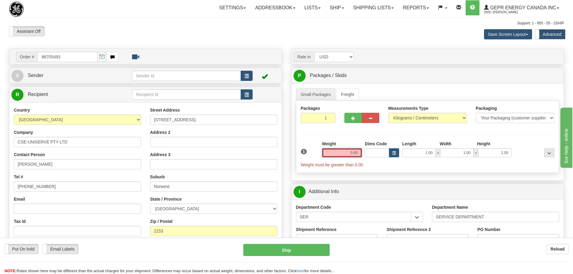
drag, startPoint x: 347, startPoint y: 154, endPoint x: 366, endPoint y: 158, distance: 18.7
click at [366, 158] on div "1 Weight 0.00 Dims Code 1.00" at bounding box center [427, 154] width 257 height 27
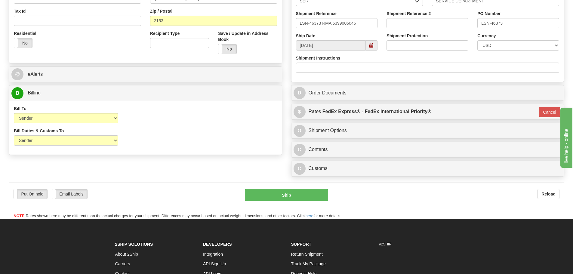
scroll to position [210, 0]
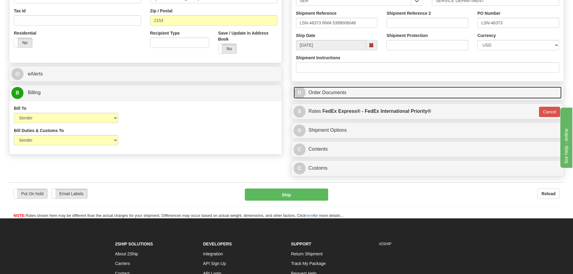
type input "5.00"
type input "01"
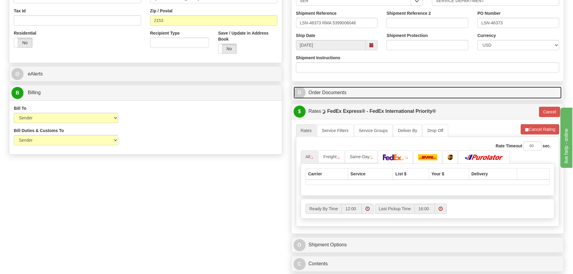
click at [332, 90] on link "D Order Documents" at bounding box center [427, 93] width 268 height 12
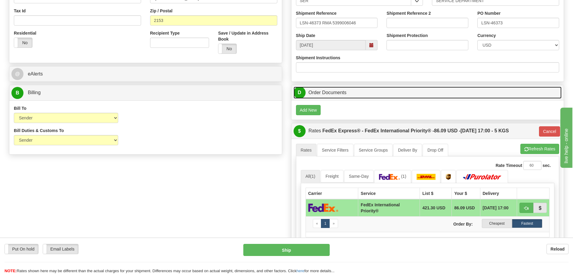
click at [329, 93] on link "D Order Documents" at bounding box center [427, 93] width 268 height 12
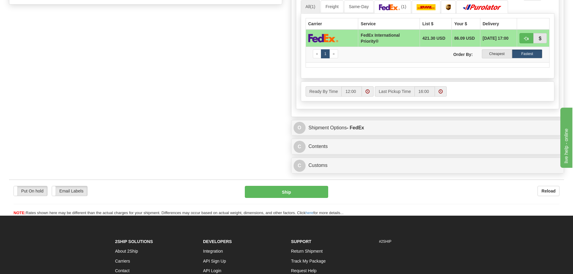
scroll to position [361, 0]
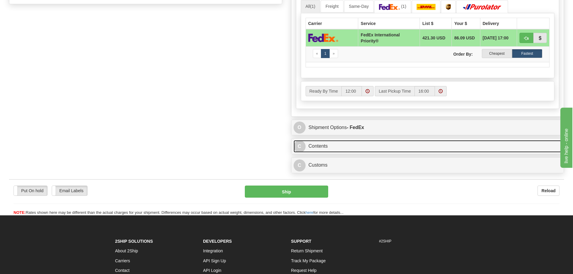
click at [315, 145] on link "C Contents" at bounding box center [427, 146] width 268 height 12
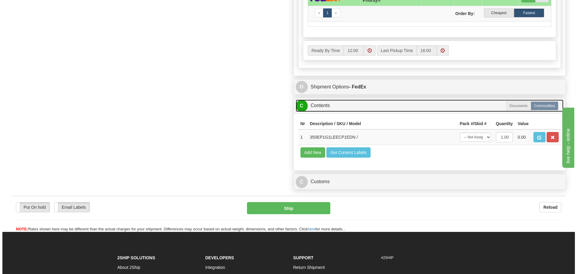
scroll to position [451, 0]
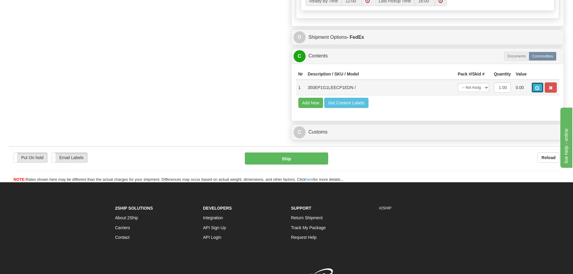
click at [536, 87] on span "button" at bounding box center [537, 88] width 4 height 4
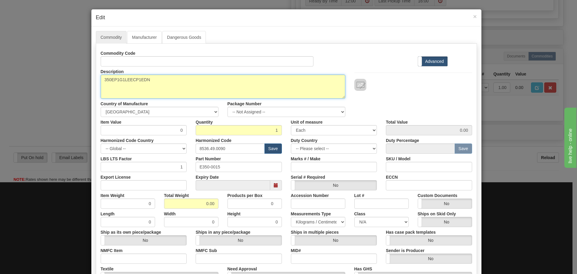
drag, startPoint x: 147, startPoint y: 79, endPoint x: 89, endPoint y: 79, distance: 58.0
click at [91, 79] on div "Commodity Manufacturer Dangerous Goods Commodity Code Standard Advanced Descrip…" at bounding box center [286, 184] width 390 height 316
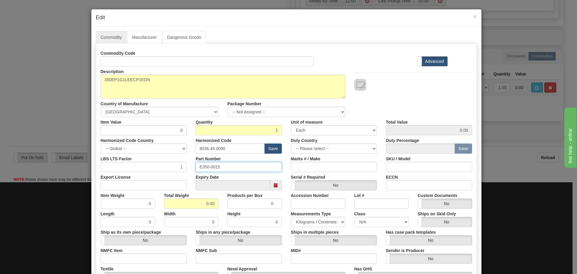
drag, startPoint x: 224, startPoint y: 168, endPoint x: 179, endPoint y: 162, distance: 44.6
click at [179, 162] on div "LBS LTS Factor 1 Part Number E350-0015 Marks # / Make SKU / Model" at bounding box center [286, 163] width 381 height 18
paste input "350EP1G1LEECP1EDN"
type input "350EP1G1LEECP1EDN"
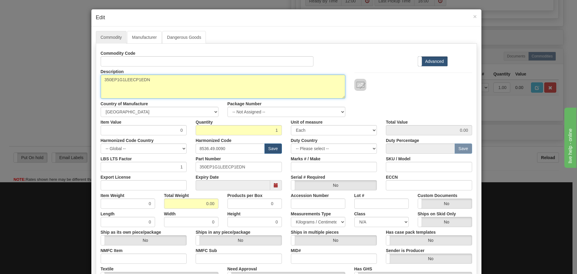
drag, startPoint x: 157, startPoint y: 80, endPoint x: 75, endPoint y: 72, distance: 81.5
click at [75, 72] on div "× Edit Commodity Manufacturer Dangerous Goods Commodity Code Standard Advanced …" at bounding box center [288, 137] width 577 height 274
paste textarea "- Feeder Protection Relay-350"
type textarea "350 - Feeder Protection Relay-350"
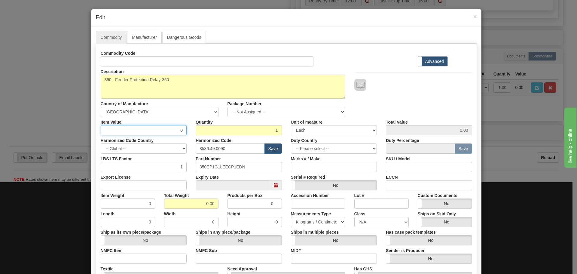
drag, startPoint x: 175, startPoint y: 130, endPoint x: 182, endPoint y: 130, distance: 6.9
click at [182, 130] on input "0" at bounding box center [144, 130] width 86 height 10
type input "75"
type input "75.00"
click at [371, 54] on div "Commodity Code Standard Advanced" at bounding box center [286, 57] width 381 height 18
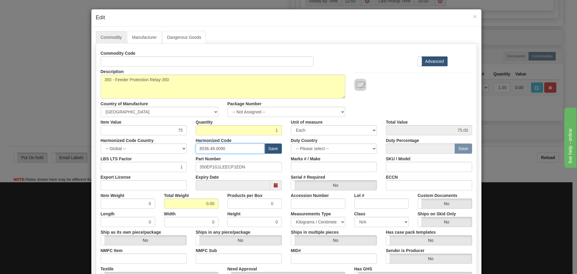
click at [234, 149] on input "8536.49.0090" at bounding box center [230, 148] width 69 height 10
type input "8536.49.0080"
drag, startPoint x: 253, startPoint y: 167, endPoint x: 181, endPoint y: 164, distance: 72.2
click at [181, 164] on div "LBS LTS Factor 1 Part Number 350EP1G1LEECP1EDN Marks # / Make SKU / Model" at bounding box center [286, 163] width 381 height 18
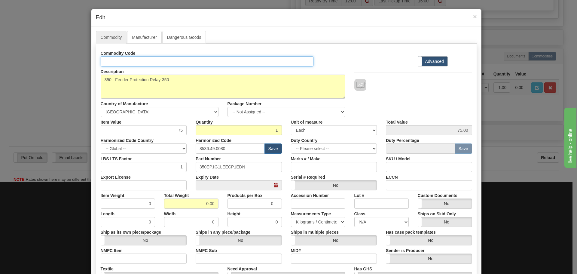
click at [109, 61] on input "Id" at bounding box center [207, 61] width 213 height 10
paste input "350EP1G1LEECP1EDN"
type input "350EP1G1LEECP1EDN"
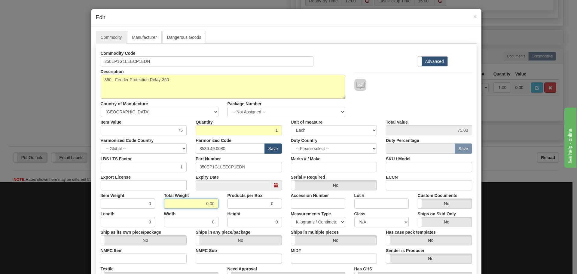
drag, startPoint x: 202, startPoint y: 203, endPoint x: 219, endPoint y: 203, distance: 17.1
click at [219, 203] on div "Total Weight 0.00" at bounding box center [191, 199] width 63 height 18
type input "5"
type input "5.0000"
click at [442, 85] on div at bounding box center [413, 85] width 118 height 12
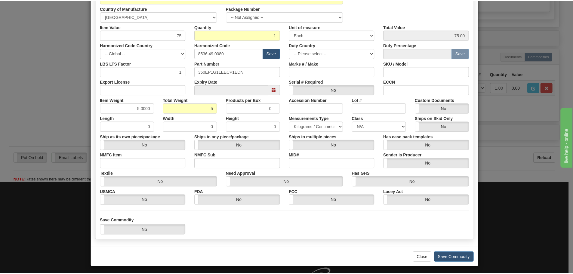
scroll to position [98, 0]
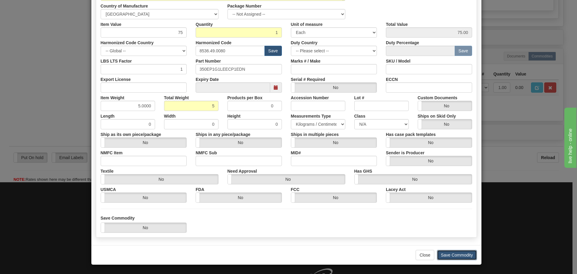
click at [448, 254] on button "Save Commodity" at bounding box center [457, 255] width 40 height 10
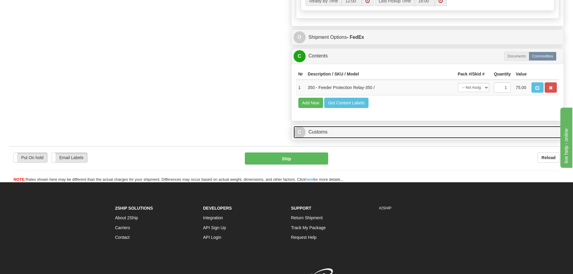
click at [308, 131] on link "C Customs" at bounding box center [427, 132] width 268 height 12
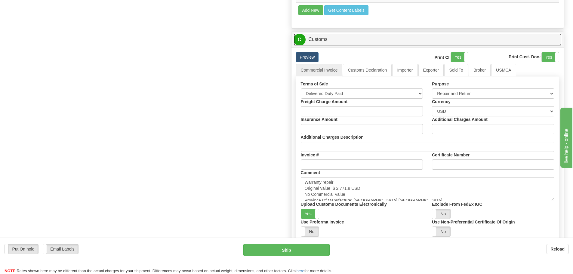
scroll to position [541, 0]
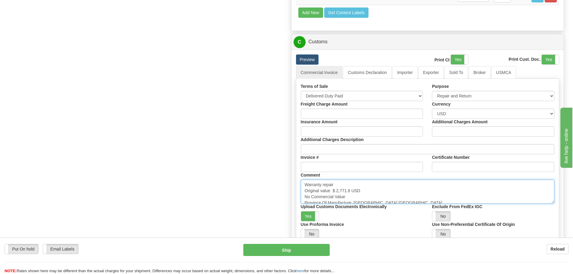
drag, startPoint x: 349, startPoint y: 190, endPoint x: 336, endPoint y: 190, distance: 12.6
click at [336, 190] on textarea "Warranty repair Original value $ 2,771.8 USD No Commercial Value Province Of Ma…" at bounding box center [428, 191] width 254 height 24
paste textarea "521.13"
type textarea "Warranty repair Original value $ 2,521.13 USD No Commercial Value Province Of M…"
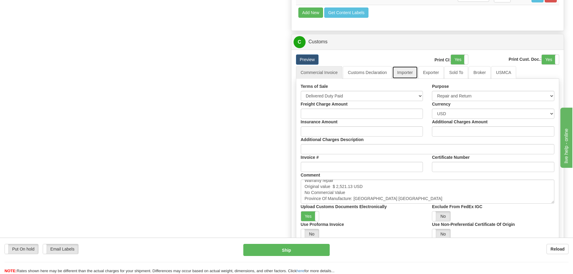
click at [401, 71] on link "Importer" at bounding box center [404, 72] width 25 height 13
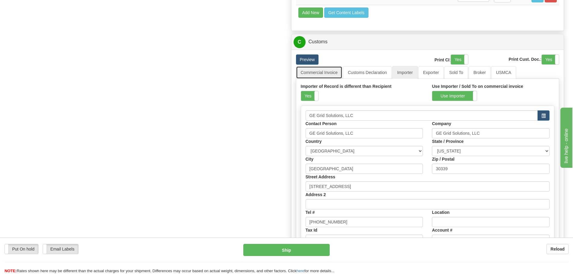
click at [317, 68] on link "Commercial Invoice" at bounding box center [319, 72] width 47 height 13
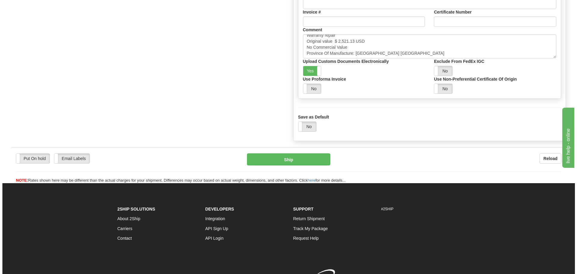
scroll to position [720, 0]
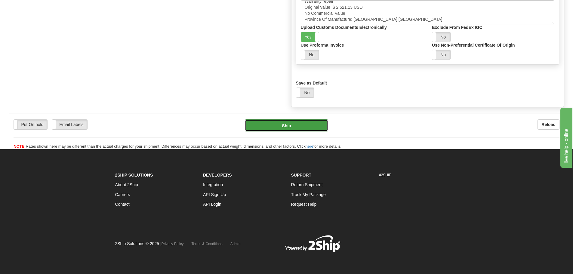
click at [296, 122] on button "Ship" at bounding box center [286, 125] width 83 height 12
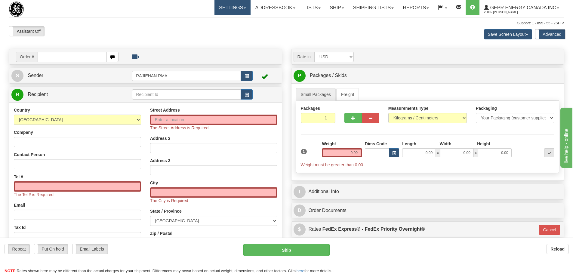
click at [227, 10] on link "Settings" at bounding box center [232, 7] width 36 height 15
click at [286, 35] on div "Assistant On Assistant Off Do a return Do a return Previous Next Save Screen La…" at bounding box center [287, 34] width 564 height 16
click at [54, 53] on input "text" at bounding box center [72, 57] width 69 height 10
paste input "86705497"
type input "86705497"
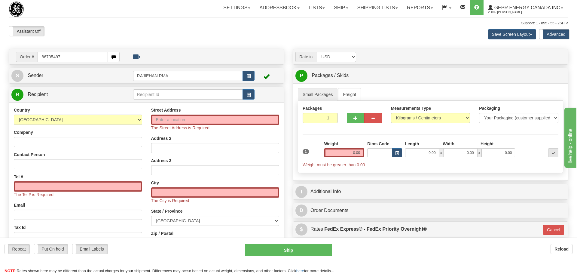
click at [157, 36] on body "Training Course Close Toggle navigation Settings Shipping Preferences New Recip…" at bounding box center [288, 137] width 577 height 274
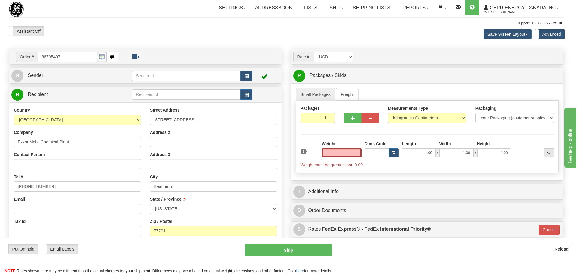
type input "BEAUMONT"
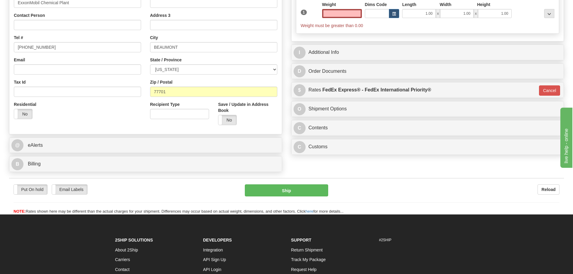
scroll to position [90, 0]
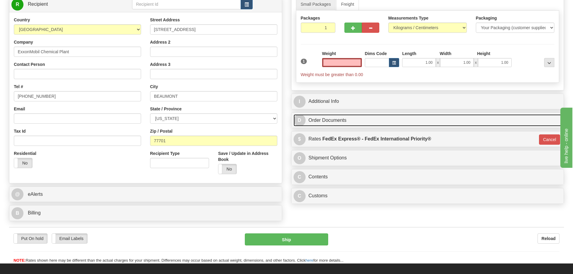
type input "0.00"
click at [323, 120] on link "D Order Documents" at bounding box center [427, 120] width 268 height 12
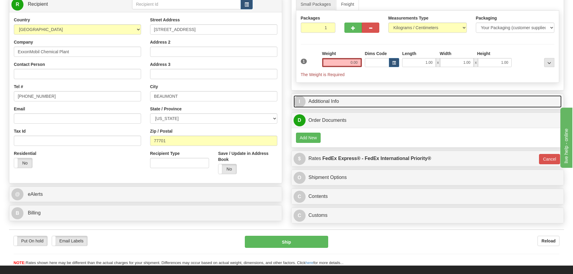
click at [326, 104] on link "I Additional Info" at bounding box center [427, 101] width 268 height 12
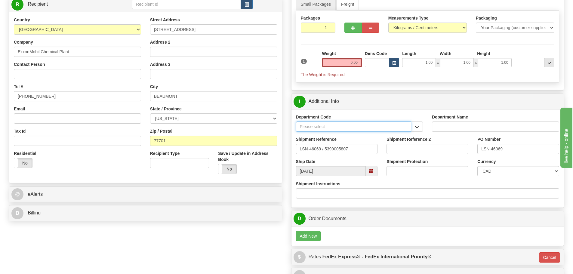
click at [306, 126] on input "Department Code" at bounding box center [353, 126] width 115 height 10
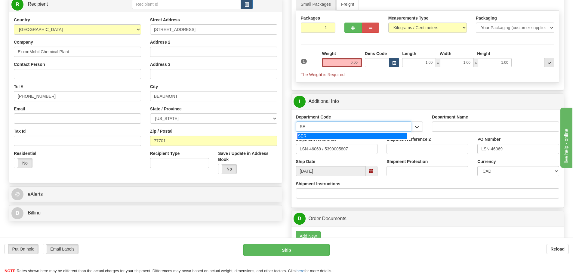
type input "SER"
click at [318, 134] on div "SER" at bounding box center [351, 136] width 109 height 7
type input "SERVICE DEPARTMENT"
type input "SER"
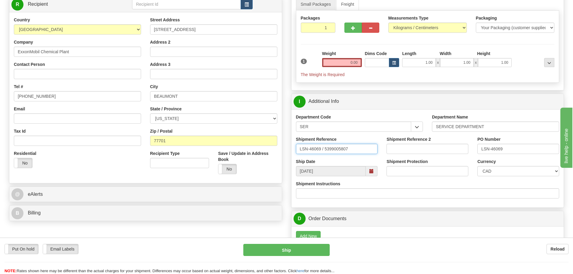
click at [324, 150] on input "LSN-46069 / 5399005807" at bounding box center [337, 149] width 82 height 10
type input "LSN-46069 RMA 5399005807"
click at [517, 173] on select "CAD USD EUR ZAR [PERSON_NAME] ARN AUD AUS AWG BBD BFR BGN BHD BMD BND BRC BRL C…" at bounding box center [518, 171] width 82 height 10
select select "1"
click at [477, 166] on select "CAD USD EUR ZAR [PERSON_NAME] ARN AUD AUS AWG BBD BFR BGN BHD BMD BND BRC BRL C…" at bounding box center [518, 171] width 82 height 10
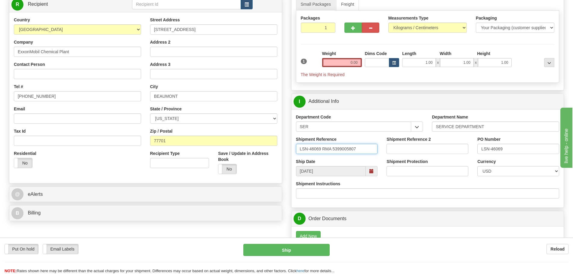
drag, startPoint x: 367, startPoint y: 149, endPoint x: 276, endPoint y: 149, distance: 91.1
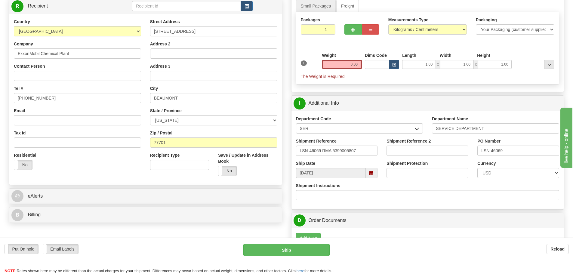
scroll to position [0, 0]
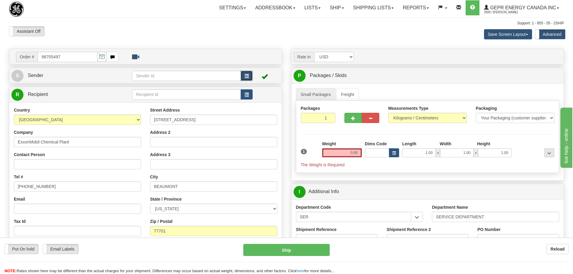
click at [244, 75] on button "button" at bounding box center [246, 76] width 12 height 10
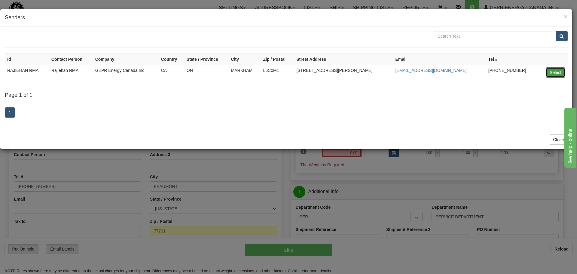
click at [551, 72] on button "Select" at bounding box center [556, 72] width 20 height 10
type input "RAJIEHAN RMA"
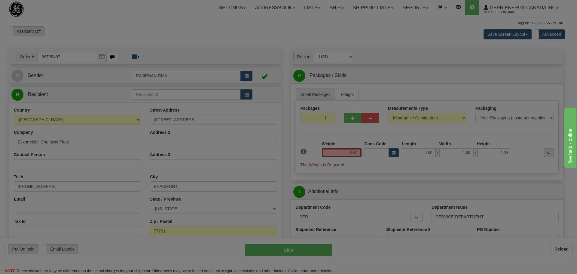
select select "0"
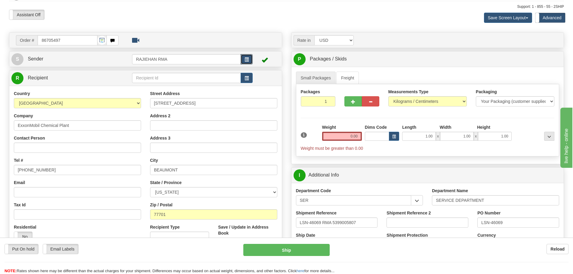
scroll to position [60, 0]
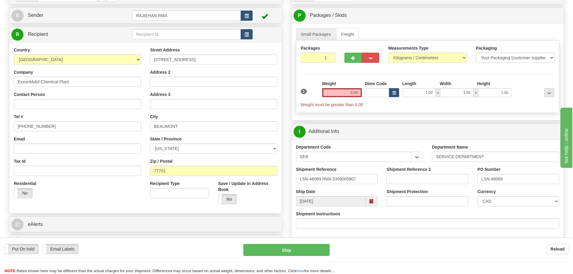
click at [12, 101] on div "Country AFGHANISTAN ALAND ISLANDS ALBANIA ALGERIA AMERICAN SAMOA ANDORRA ANGOLA…" at bounding box center [77, 125] width 136 height 156
click at [22, 105] on input "Contact Person" at bounding box center [77, 104] width 127 height 10
paste input "Kyle Ebner"
type input "Kyle Ebner"
drag, startPoint x: 60, startPoint y: 123, endPoint x: 0, endPoint y: 113, distance: 60.8
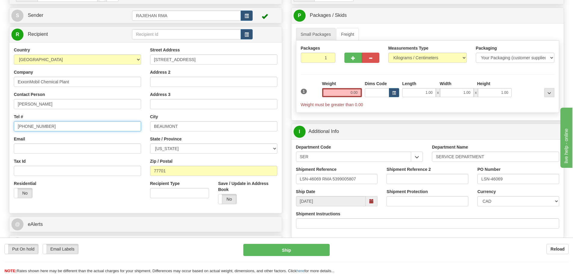
click at [0, 118] on div "Toggle navigation Settings Shipping Preferences Fields Preferences New" at bounding box center [286, 162] width 573 height 445
paste input "409-540-088"
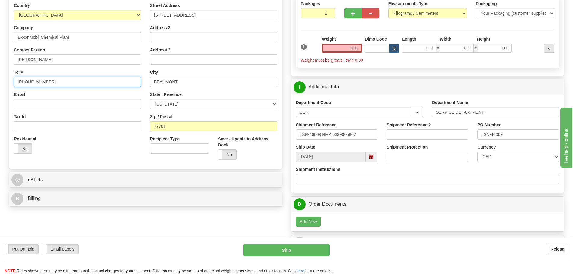
scroll to position [150, 0]
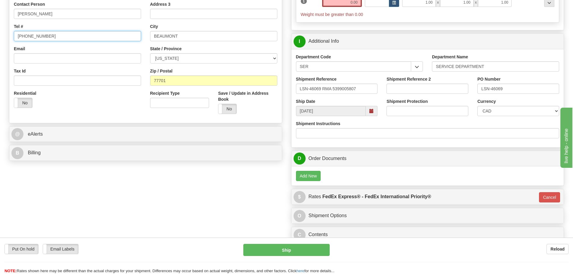
type input "409-540-0885"
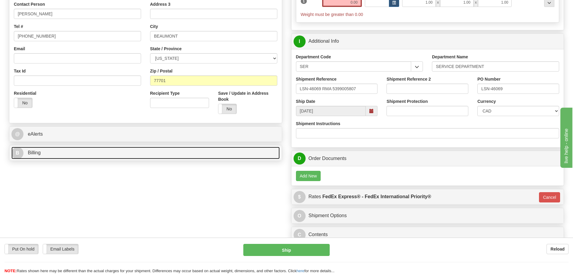
click at [70, 154] on link "B Billing" at bounding box center [145, 153] width 268 height 12
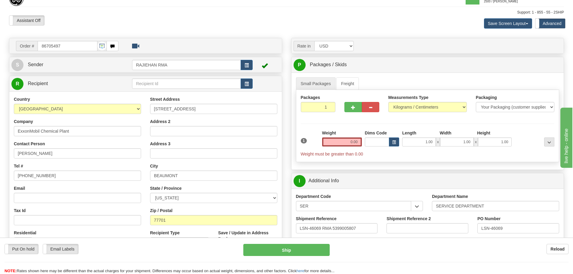
scroll to position [0, 0]
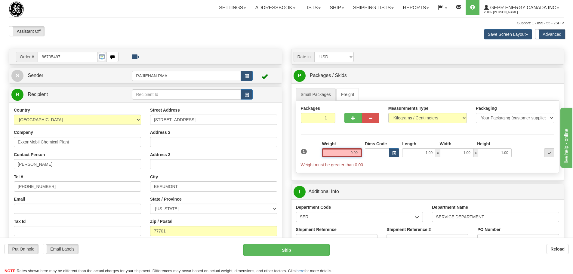
drag, startPoint x: 347, startPoint y: 154, endPoint x: 362, endPoint y: 155, distance: 14.4
click at [362, 155] on div "Weight 0.00" at bounding box center [341, 151] width 43 height 21
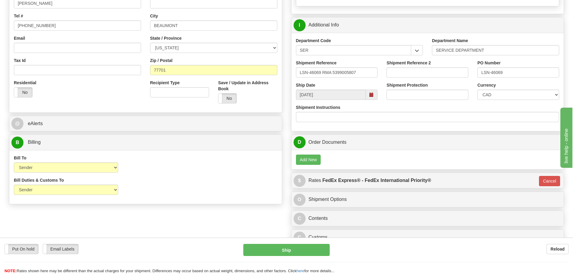
scroll to position [240, 0]
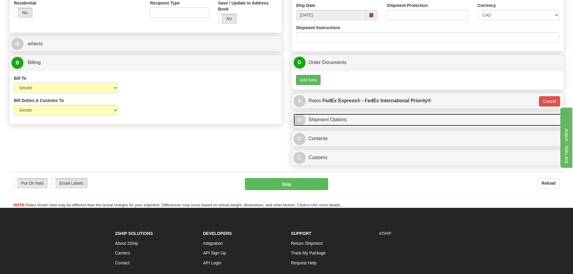
type input "5.00"
type input "01"
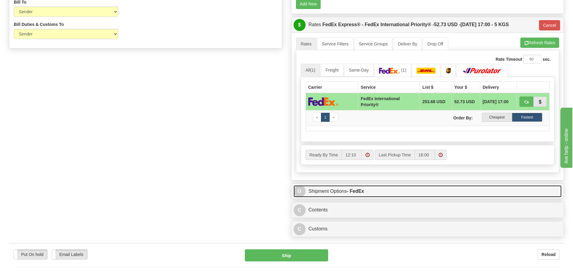
scroll to position [331, 0]
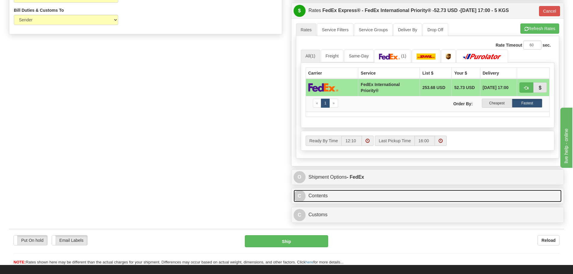
click at [322, 197] on link "C Contents" at bounding box center [427, 196] width 268 height 12
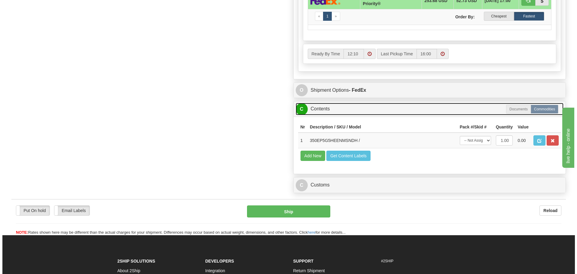
scroll to position [421, 0]
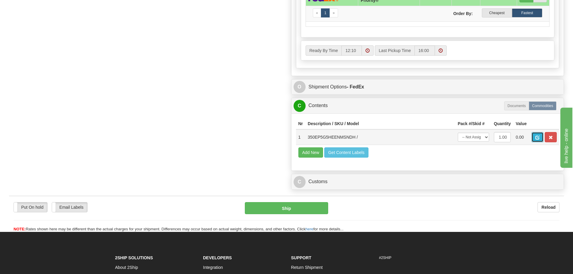
click at [535, 136] on span "button" at bounding box center [537, 138] width 4 height 4
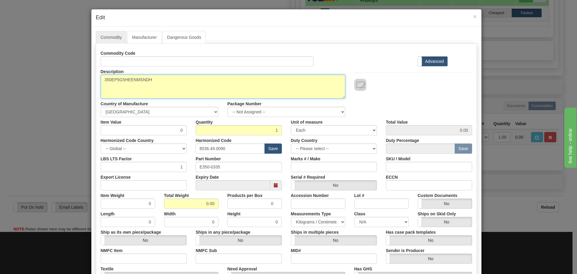
drag, startPoint x: 163, startPoint y: 78, endPoint x: 98, endPoint y: 76, distance: 65.0
click at [98, 76] on div "Description 350EP5G5HEENMSNDH" at bounding box center [223, 82] width 254 height 32
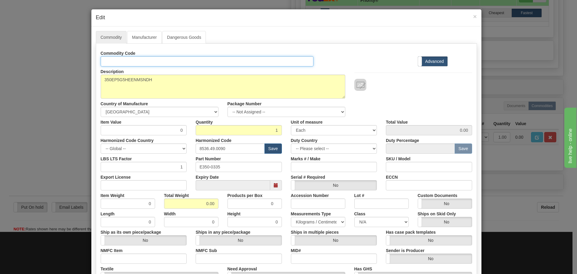
click at [127, 61] on input "Id" at bounding box center [207, 61] width 213 height 10
paste input "350EP5G5HEENMSNDH"
type input "350EP5G5HEENMSNDH"
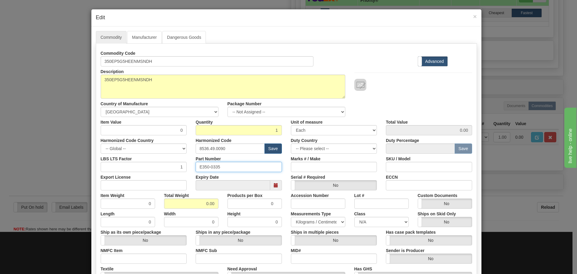
drag, startPoint x: 216, startPoint y: 167, endPoint x: 144, endPoint y: 158, distance: 73.3
click at [158, 161] on div "LBS LTS Factor 1 Part Number E350-0335 Marks # / Make SKU / Model" at bounding box center [286, 163] width 381 height 18
paste input "350EP5G5HEENMSNDH"
type input "350EP5G5HEENMSNDH"
click at [232, 147] on input "8536.49.0090" at bounding box center [230, 148] width 69 height 10
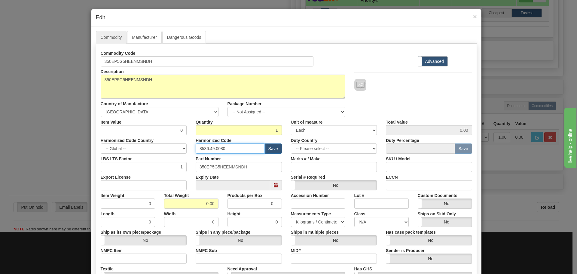
drag, startPoint x: 225, startPoint y: 149, endPoint x: 203, endPoint y: 147, distance: 21.4
click at [203, 147] on input "8536.49.0080" at bounding box center [230, 148] width 69 height 10
type input "8537.10.9070"
drag, startPoint x: 175, startPoint y: 133, endPoint x: 181, endPoint y: 133, distance: 5.4
click at [181, 133] on input "0" at bounding box center [144, 130] width 86 height 10
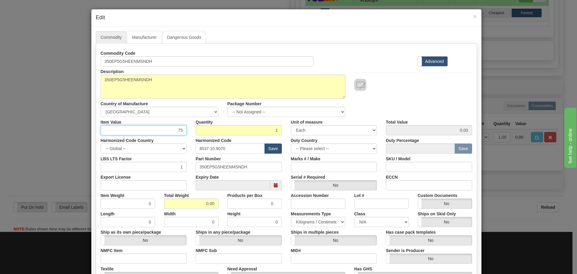
type input "75"
type input "75.00"
click at [413, 93] on div "Description 350EP5G5HEENMSNDH Country of Manufacture -- Unknown -- AFGHANISTAN …" at bounding box center [286, 91] width 381 height 50
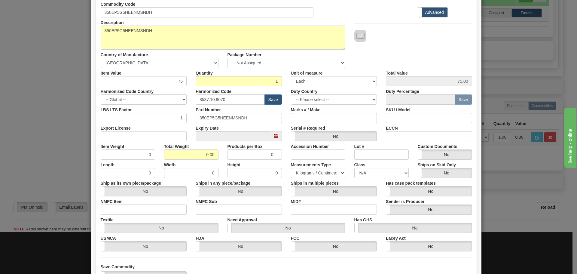
scroll to position [60, 0]
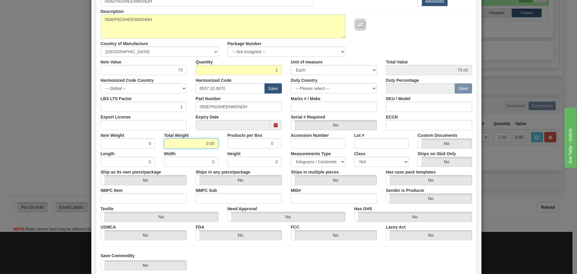
drag, startPoint x: 203, startPoint y: 144, endPoint x: 218, endPoint y: 147, distance: 15.7
click at [218, 147] on div "Total Weight 0.00" at bounding box center [191, 139] width 63 height 18
type input "5"
type input "5.0000"
click at [425, 41] on div "Description 350EP5G5HEENMSNDH Country of Manufacture -- Unknown -- AFGHANISTAN …" at bounding box center [286, 31] width 381 height 50
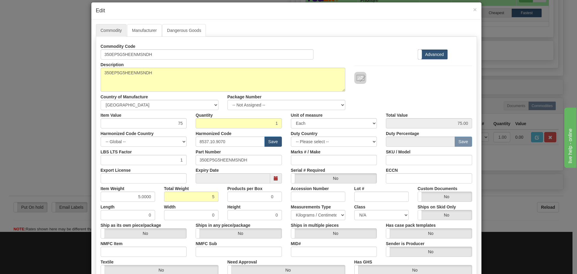
scroll to position [0, 0]
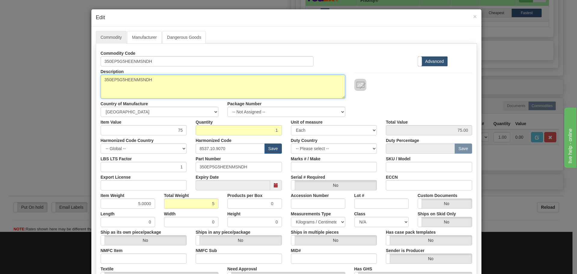
drag, startPoint x: 156, startPoint y: 80, endPoint x: 87, endPoint y: 79, distance: 68.8
click at [87, 79] on div "× Edit Commodity Manufacturer Dangerous Goods Commodity Code 350EP5G5HEENMSNDH …" at bounding box center [288, 137] width 577 height 274
paste textarea "- Feeder Protection Relay-350"
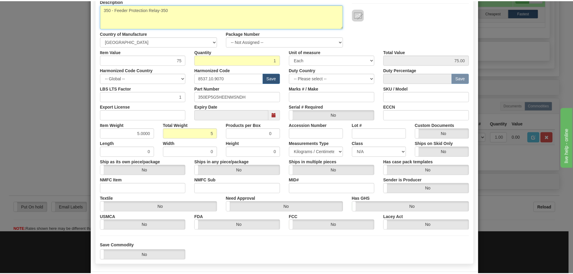
scroll to position [90, 0]
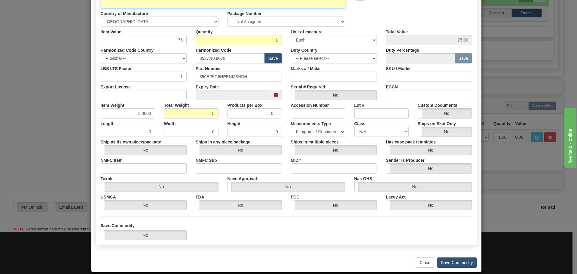
type textarea "350 - Feeder Protection Relay-350"
click at [452, 261] on button "Save Commodity" at bounding box center [457, 262] width 40 height 10
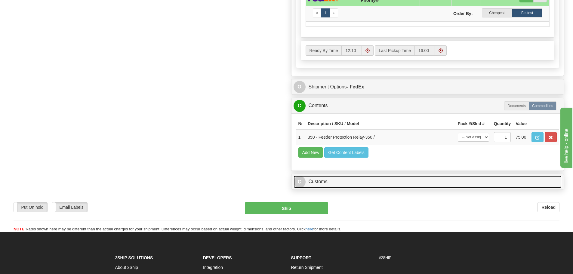
click at [316, 184] on link "C Customs" at bounding box center [427, 182] width 268 height 12
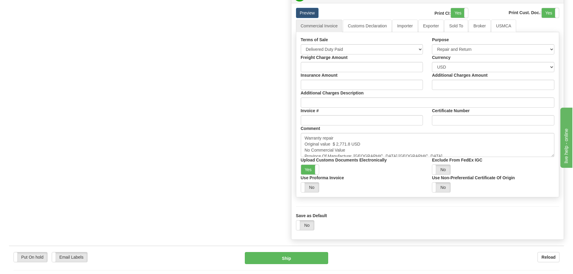
scroll to position [631, 0]
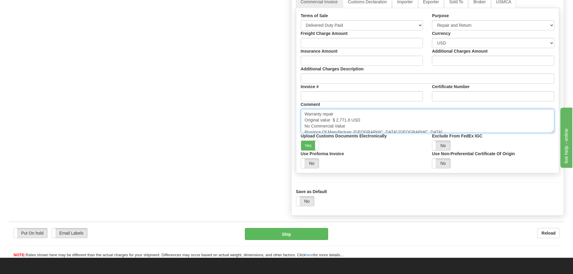
drag, startPoint x: 335, startPoint y: 121, endPoint x: 350, endPoint y: 121, distance: 14.4
click at [350, 121] on textarea "Warranty repair Original value $ 2,771.8 USD No Commercial Value Province Of Ma…" at bounding box center [428, 121] width 254 height 24
paste textarea "217.94"
type textarea "Warranty repair Original value $ 2,217.94 USD No Commercial Value Province Of M…"
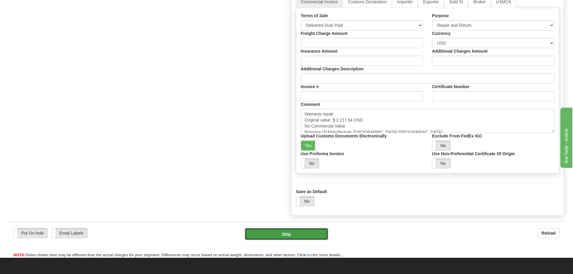
click at [288, 231] on button "Ship" at bounding box center [286, 234] width 83 height 12
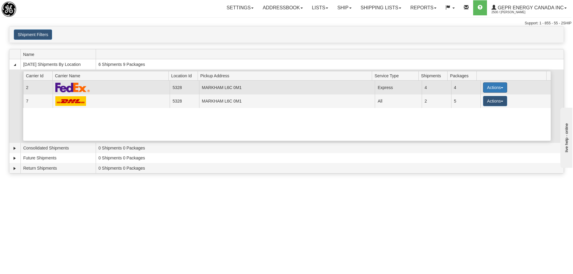
click at [497, 84] on button "Actions" at bounding box center [495, 87] width 24 height 10
click at [485, 103] on link "Close" at bounding box center [482, 107] width 48 height 8
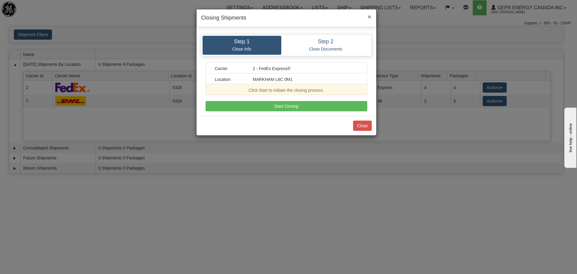
click at [369, 16] on span "×" at bounding box center [370, 16] width 4 height 7
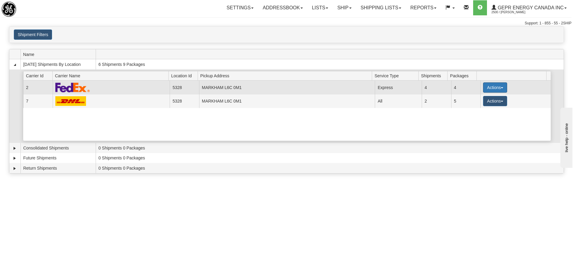
click at [485, 88] on button "Actions" at bounding box center [495, 87] width 24 height 10
click at [473, 98] on span "Details" at bounding box center [472, 98] width 16 height 4
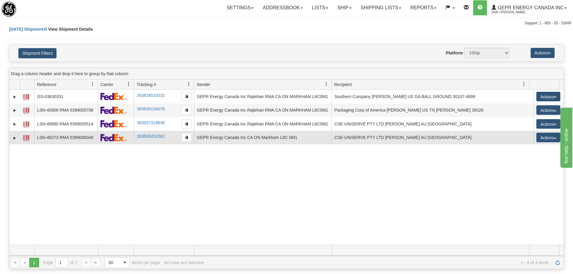
click at [58, 137] on td "LSN-46373 RMA 5399006046" at bounding box center [65, 138] width 63 height 14
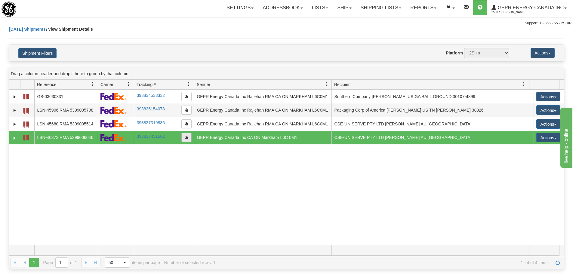
click at [186, 137] on span "button" at bounding box center [187, 137] width 4 height 4
click at [26, 137] on span at bounding box center [26, 138] width 6 height 6
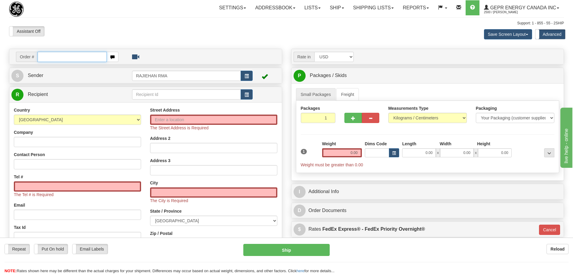
click at [51, 59] on input "text" at bounding box center [72, 57] width 69 height 10
paste input "86705498"
type input "86705498"
click at [106, 29] on body "Training Course Close Toggle navigation Settings Shipping Preferences New Recip…" at bounding box center [286, 137] width 573 height 274
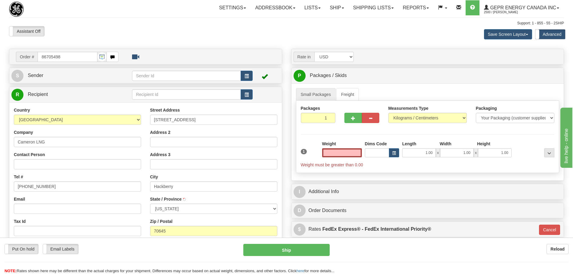
type input "HACKBERRY"
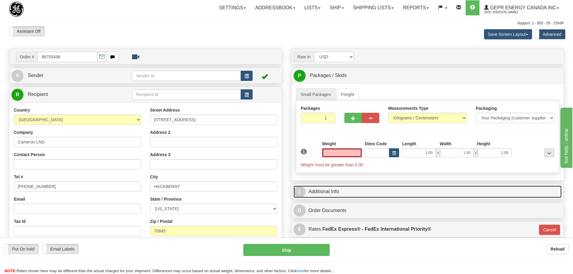
type input "0.00"
click at [329, 191] on link "I Additional Info" at bounding box center [427, 191] width 268 height 12
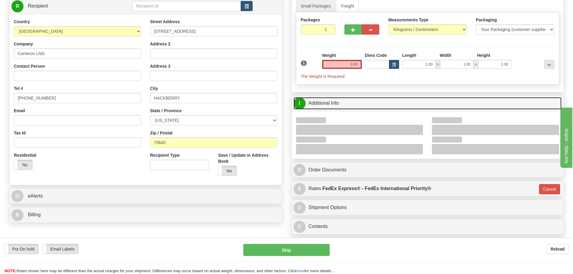
scroll to position [90, 0]
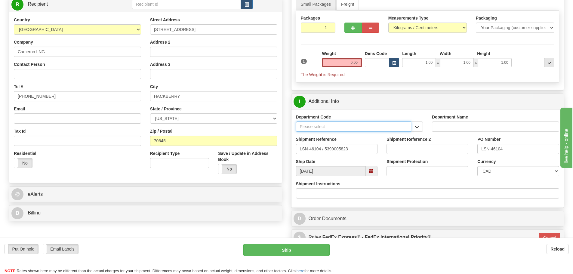
click at [312, 126] on input "Department Code" at bounding box center [353, 126] width 115 height 10
type input "SER"
click at [316, 135] on div "SER" at bounding box center [351, 136] width 109 height 7
type input "SERVICE DEPARTMENT"
type input "SER"
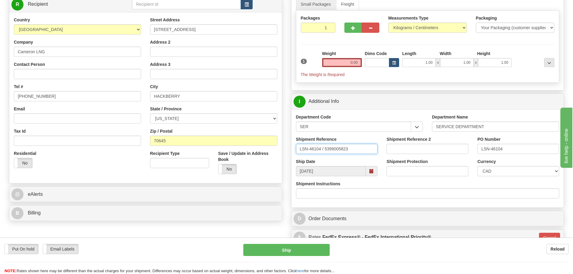
click at [323, 148] on input "LSN-46104 / 5399005823" at bounding box center [337, 149] width 82 height 10
type input "LSN-46104 RMA 5399005823"
click at [531, 170] on select "CAD USD EUR ZAR [PERSON_NAME] ARN AUD AUS AWG BBD BFR BGN BHD BMD BND BRC BRL C…" at bounding box center [518, 171] width 82 height 10
select select "1"
click at [477, 166] on select "CAD USD EUR ZAR [PERSON_NAME] ARN AUD AUS AWG BBD BFR BGN BHD BMD BND BRC BRL C…" at bounding box center [518, 171] width 82 height 10
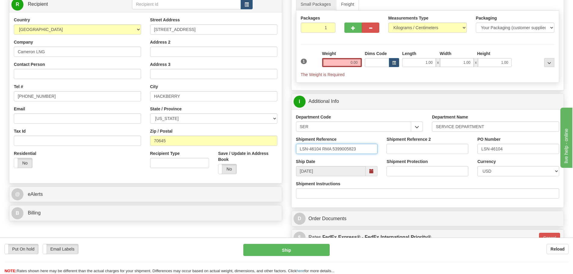
drag, startPoint x: 363, startPoint y: 149, endPoint x: 264, endPoint y: 146, distance: 98.6
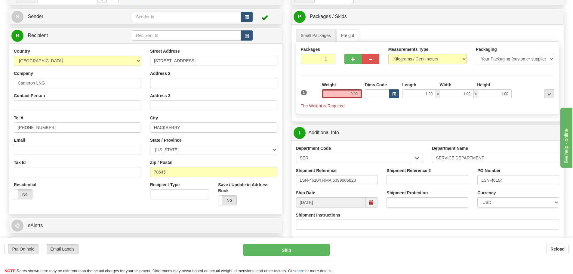
scroll to position [0, 0]
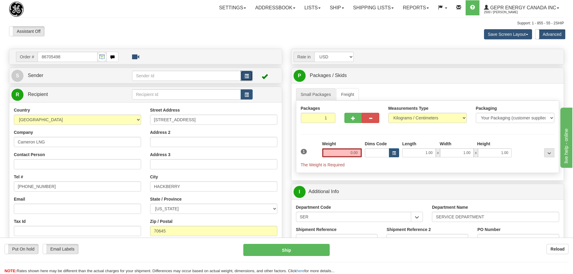
click at [246, 76] on span "button" at bounding box center [246, 76] width 4 height 4
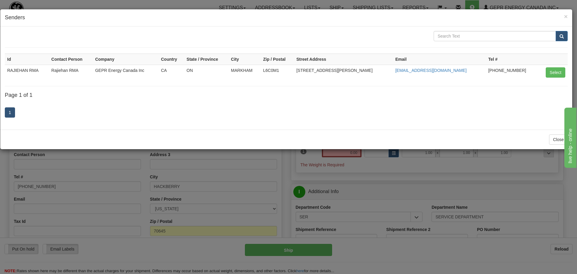
click at [569, 70] on div "Id Contact Person Company Country State / Province City Zip / Postal Street Add…" at bounding box center [286, 77] width 572 height 103
click at [563, 73] on button "Select" at bounding box center [556, 72] width 20 height 10
type input "RAJIEHAN RMA"
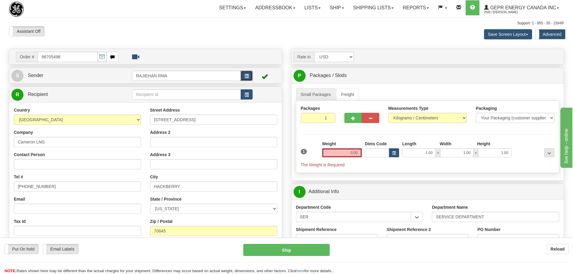
select select "0"
click at [31, 161] on input "Contact Person" at bounding box center [77, 164] width 127 height 10
paste input "[PERSON_NAME]"
type input "[PERSON_NAME]"
drag, startPoint x: 49, startPoint y: 184, endPoint x: 0, endPoint y: 189, distance: 49.2
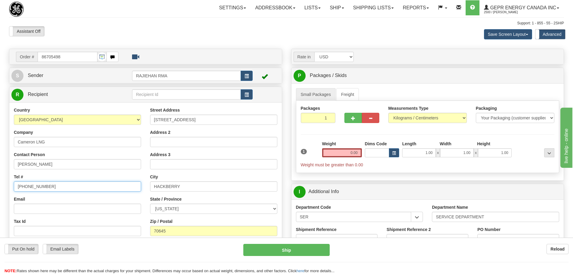
click at [0, 188] on div "Toggle navigation Settings Shipping Preferences Fields Preferences New" at bounding box center [286, 213] width 573 height 426
paste input "[PHONE_NUMBER]"
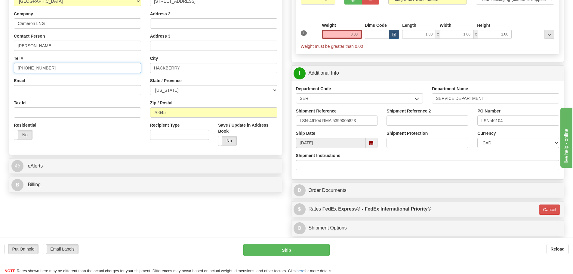
scroll to position [120, 0]
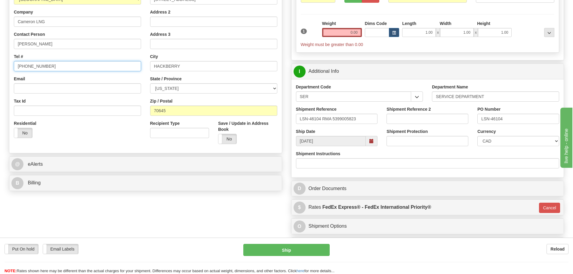
type input "[PHONE_NUMBER]"
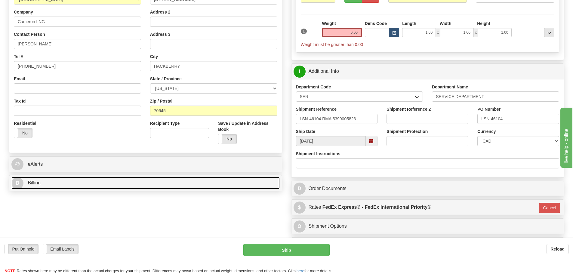
click at [126, 182] on link "B Billing" at bounding box center [145, 183] width 268 height 12
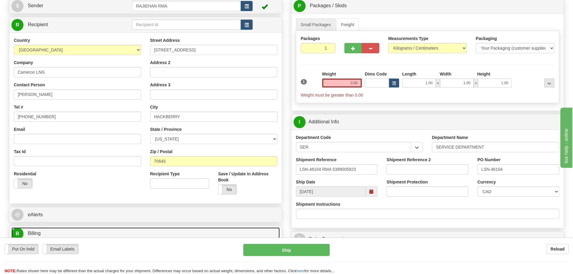
scroll to position [0, 0]
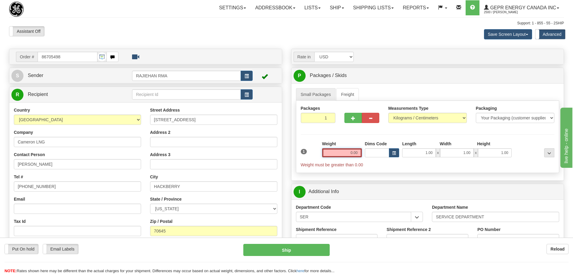
drag, startPoint x: 349, startPoint y: 155, endPoint x: 358, endPoint y: 155, distance: 9.0
click at [358, 155] on input "0.00" at bounding box center [342, 152] width 40 height 9
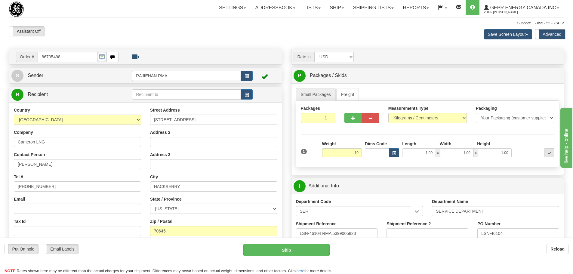
type input "10.00"
type input "01"
click at [459, 88] on ul "Small Packages Freight" at bounding box center [427, 94] width 263 height 13
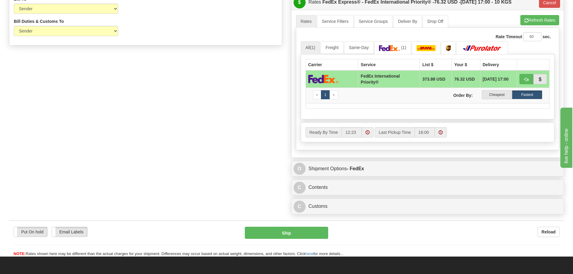
scroll to position [361, 0]
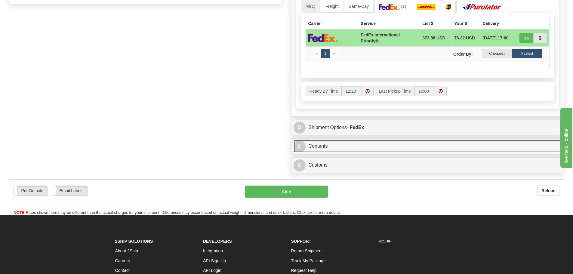
click at [323, 143] on link "C Contents" at bounding box center [427, 146] width 268 height 12
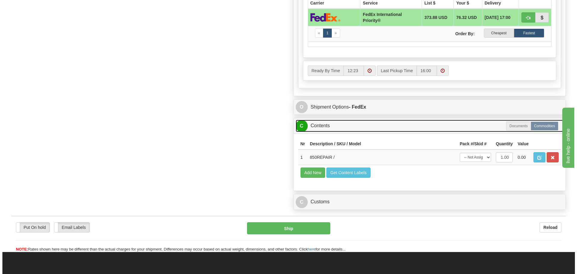
scroll to position [451, 0]
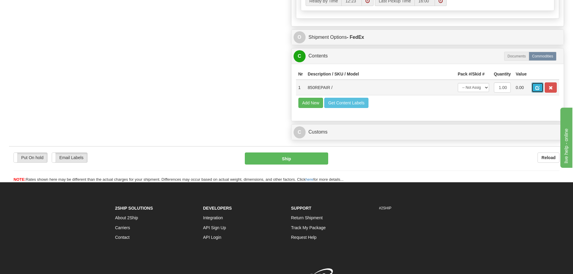
click at [537, 89] on span "button" at bounding box center [537, 88] width 4 height 4
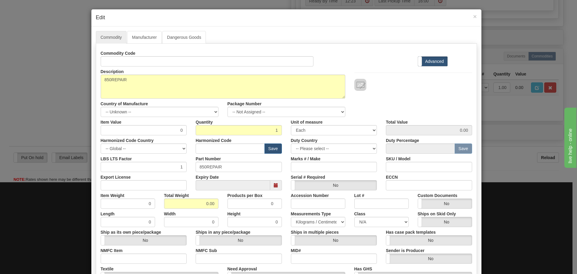
scroll to position [30, 0]
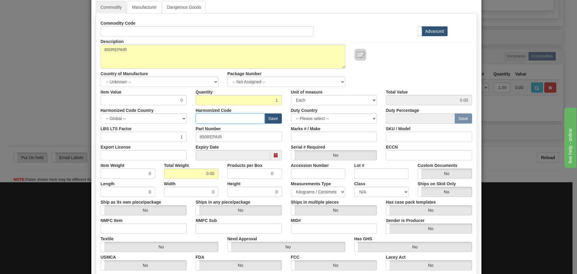
click at [232, 119] on input "text" at bounding box center [230, 118] width 69 height 10
type input "8537.10.9070"
click at [173, 81] on select "-- Unknown -- [GEOGRAPHIC_DATA] [GEOGRAPHIC_DATA] [GEOGRAPHIC_DATA] [GEOGRAPHIC…" at bounding box center [160, 82] width 118 height 10
select select "CA"
click at [101, 77] on select "-- Unknown -- [GEOGRAPHIC_DATA] [GEOGRAPHIC_DATA] [GEOGRAPHIC_DATA] [GEOGRAPHIC…" at bounding box center [160, 82] width 118 height 10
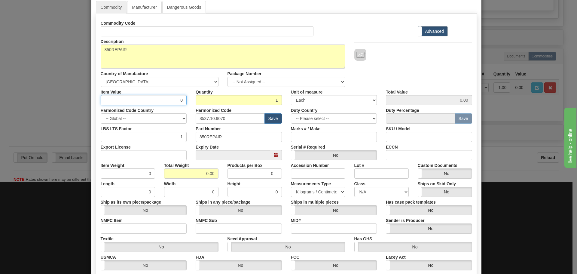
drag, startPoint x: 171, startPoint y: 101, endPoint x: 182, endPoint y: 101, distance: 11.1
click at [182, 101] on input "0" at bounding box center [144, 100] width 86 height 10
type input "75"
type input "75.00"
click at [450, 63] on div "Description 850REPAIR Country of Manufacture -- Unknown -- [GEOGRAPHIC_DATA] [G…" at bounding box center [286, 61] width 381 height 50
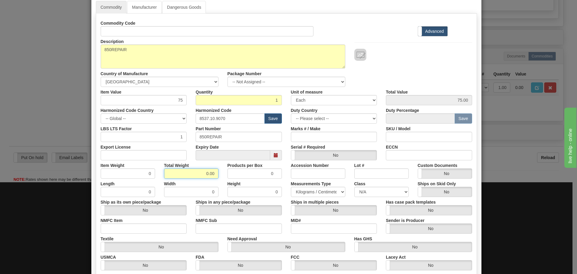
drag, startPoint x: 202, startPoint y: 172, endPoint x: 219, endPoint y: 175, distance: 17.4
click at [219, 175] on div "Total Weight 0.00" at bounding box center [191, 169] width 63 height 18
type input "10"
type input "10.0000"
click at [418, 63] on div "Description 850REPAIR Country of Manufacture -- Unknown -- AFGHANISTAN ALAND IS…" at bounding box center [286, 61] width 381 height 50
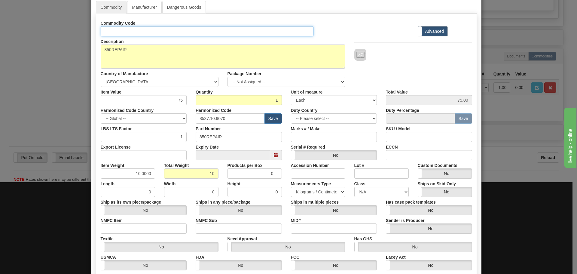
click at [115, 30] on input "Id" at bounding box center [207, 31] width 213 height 10
paste input "850EP5NNG5HNNAANGSPCB2ESNBN"
type input "850EP5NNG5HNNAANGSPCB2ESNBN"
drag, startPoint x: 222, startPoint y: 139, endPoint x: 150, endPoint y: 134, distance: 71.7
click at [151, 134] on div "LBS LTS Factor 1 Part Number 850REPAIR Marks # / Make SKU / Model" at bounding box center [286, 133] width 381 height 18
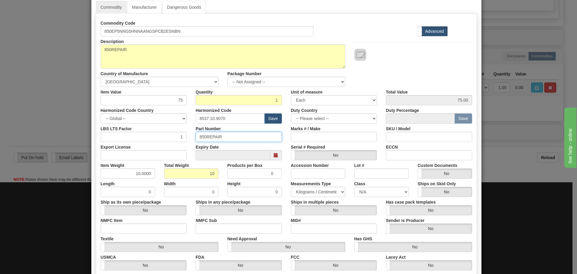
paste input "EP5NNG5HNNAANGSPCB2ESNBN"
type input "850EP5NNG5HNNAANGSPCB2ESNBN"
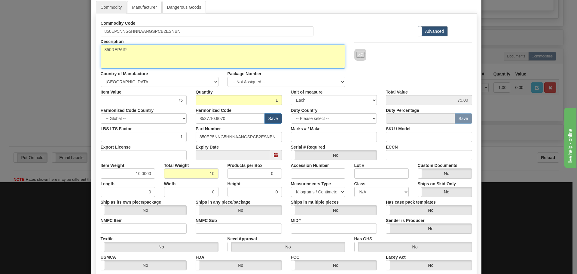
drag, startPoint x: 131, startPoint y: 47, endPoint x: 68, endPoint y: 43, distance: 63.6
click at [69, 43] on div "× Edit Commodity Manufacturer Dangerous Goods Commodity Code 850EP5NNG5HNNAANGS…" at bounding box center [288, 137] width 577 height 274
paste textarea "Feeder Protection System-850"
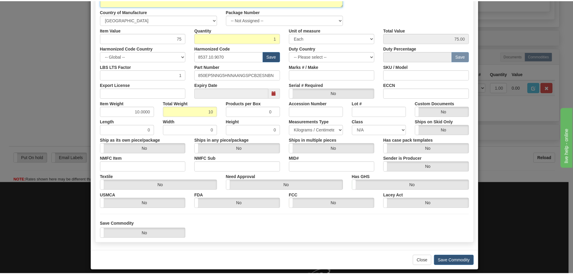
scroll to position [98, 0]
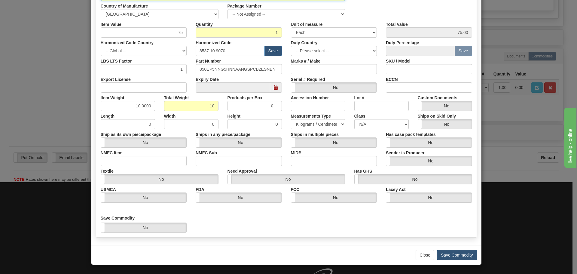
type textarea "850 Feeder Protection System-850"
click at [455, 259] on button "Save Commodity" at bounding box center [457, 255] width 40 height 10
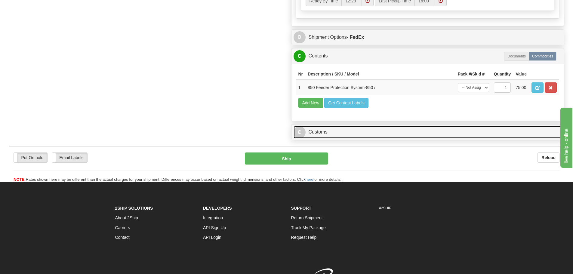
click at [323, 133] on link "C Customs" at bounding box center [427, 132] width 268 height 12
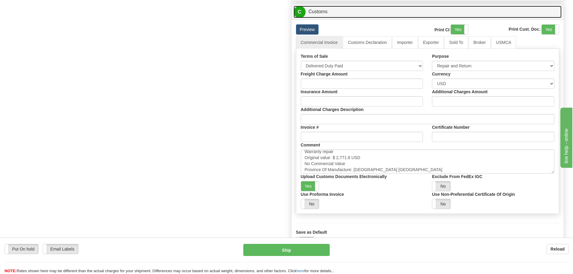
scroll to position [4, 0]
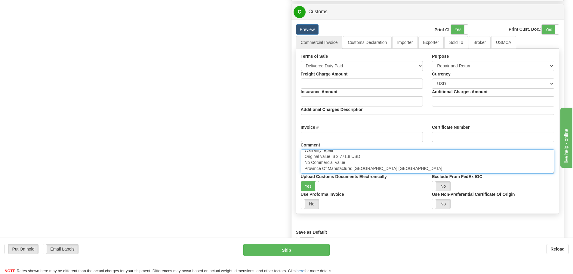
drag, startPoint x: 336, startPoint y: 155, endPoint x: 350, endPoint y: 156, distance: 14.1
click at [350, 156] on textarea "Warranty repair Original value $ 2,771.8 USD No Commercial Value Province Of Ma…" at bounding box center [428, 161] width 254 height 24
drag, startPoint x: 336, startPoint y: 154, endPoint x: 351, endPoint y: 159, distance: 15.6
click at [351, 159] on textarea "Warranty repair Original value $ 2,771.8 USD No Commercial Value Province Of Ma…" at bounding box center [428, 161] width 254 height 24
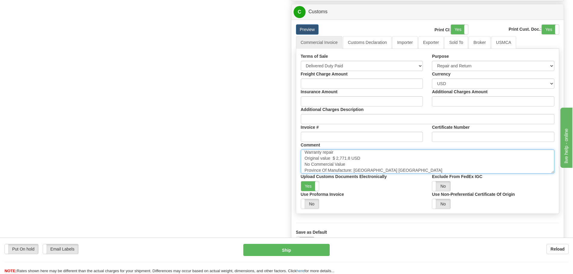
paste textarea "6,428.31"
type textarea "Warranty repair Original value $ 6,428.31USD No Commercial Value Province Of Ma…"
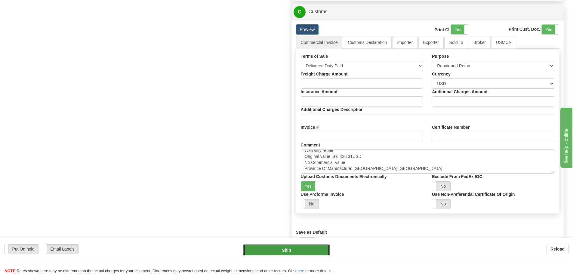
click at [288, 250] on button "Ship" at bounding box center [286, 250] width 86 height 12
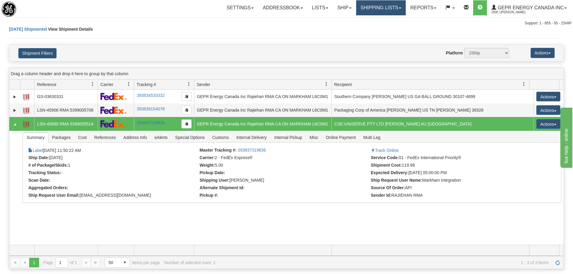
click at [386, 7] on link "Shipping lists" at bounding box center [381, 7] width 50 height 15
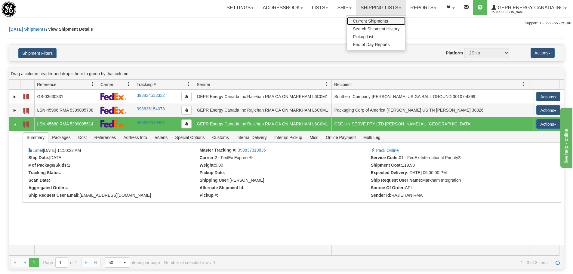
click at [372, 23] on span "Current Shipments" at bounding box center [370, 21] width 35 height 5
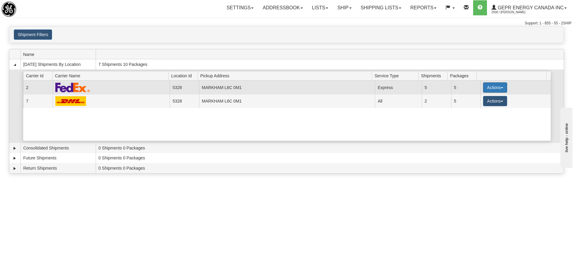
click at [486, 88] on button "Actions" at bounding box center [495, 87] width 24 height 10
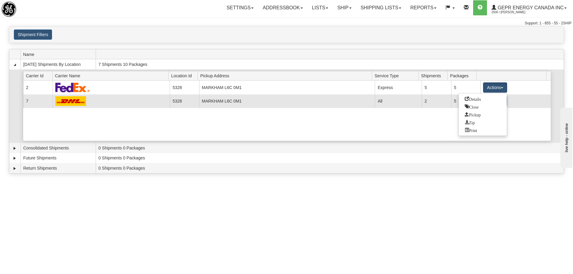
drag, startPoint x: 482, startPoint y: 99, endPoint x: 380, endPoint y: 102, distance: 102.0
click at [482, 101] on link "Details" at bounding box center [482, 99] width 48 height 8
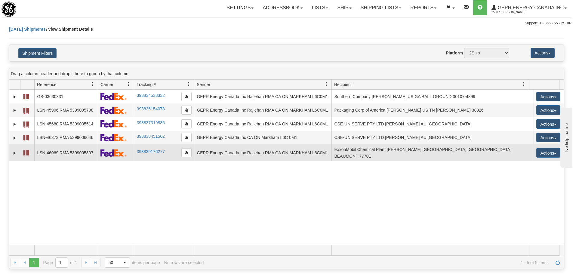
click at [149, 147] on td "393839176277" at bounding box center [164, 152] width 60 height 17
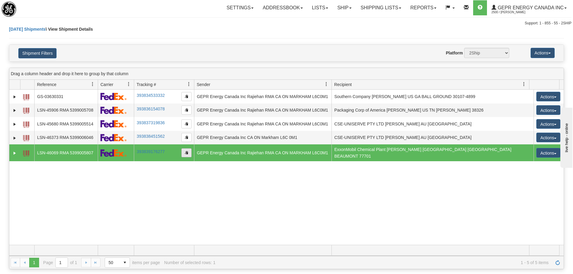
click at [187, 151] on span "button" at bounding box center [187, 153] width 4 height 4
click at [28, 153] on span at bounding box center [26, 153] width 6 height 6
click at [380, 3] on link "Shipping lists" at bounding box center [381, 7] width 50 height 15
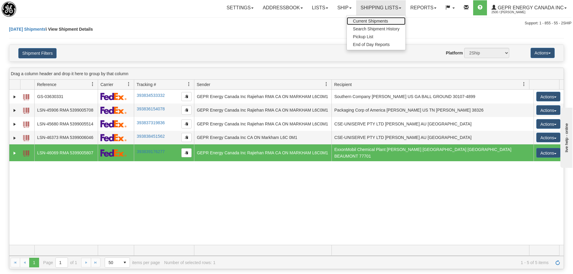
click at [381, 19] on link "Current Shipments" at bounding box center [376, 21] width 59 height 8
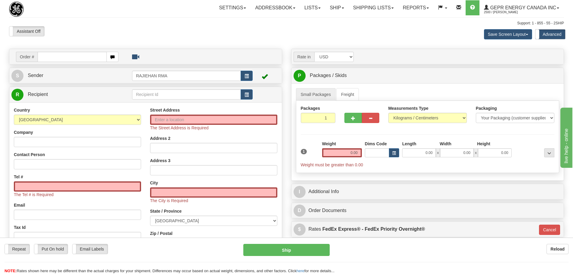
click at [364, 43] on div "Toggle navigation Settings Shipping Preferences Fields Preferences New" at bounding box center [286, 178] width 573 height 357
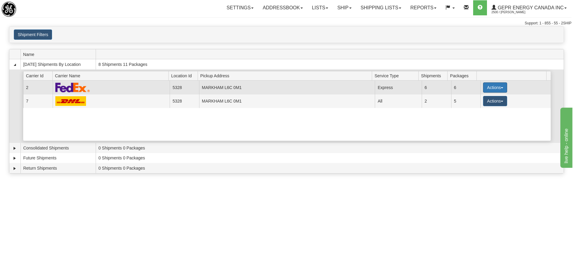
click at [489, 83] on button "Actions" at bounding box center [495, 87] width 24 height 10
click at [471, 100] on span "Details" at bounding box center [472, 98] width 16 height 4
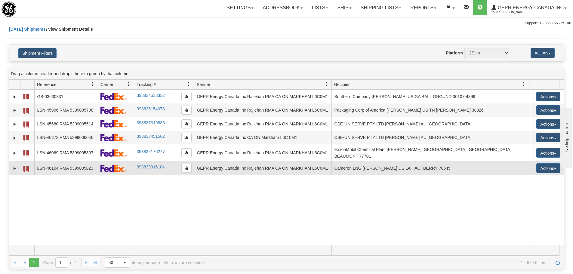
click at [26, 166] on span at bounding box center [26, 169] width 6 height 6
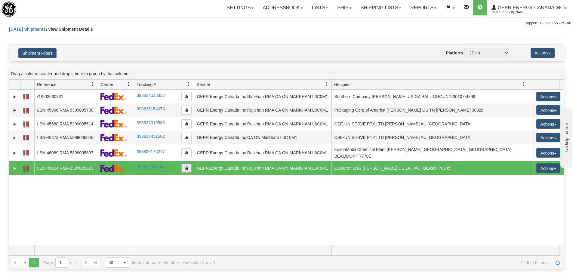
click at [188, 166] on span "button" at bounding box center [187, 168] width 4 height 4
click at [14, 165] on link "Expand" at bounding box center [15, 168] width 6 height 6
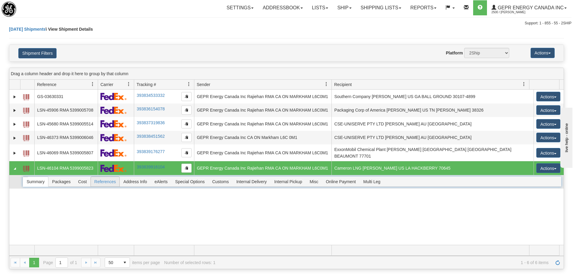
click at [106, 179] on span "References" at bounding box center [105, 182] width 29 height 10
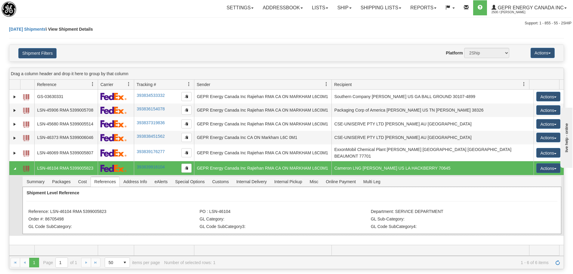
drag, startPoint x: 107, startPoint y: 207, endPoint x: 54, endPoint y: 208, distance: 53.5
click at [56, 209] on li "Reference: LSN-46104 RMA 5399005823" at bounding box center [113, 212] width 170 height 6
click at [54, 209] on li "Reference: LSN-46104 RMA 5399005823" at bounding box center [113, 212] width 170 height 6
drag, startPoint x: 50, startPoint y: 207, endPoint x: 107, endPoint y: 212, distance: 56.4
click at [107, 212] on li "Reference: LSN-46104 RMA 5399005823" at bounding box center [113, 212] width 170 height 6
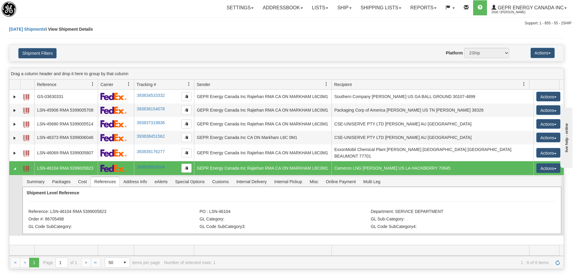
copy li "LSN-46104 RMA 5399005823"
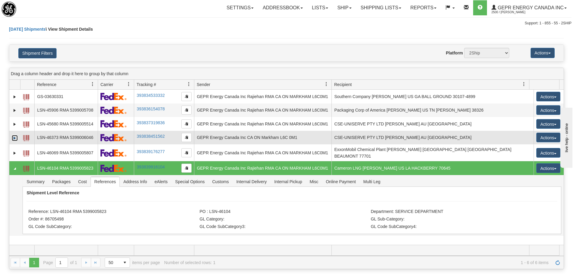
click at [13, 138] on link "Expand" at bounding box center [15, 138] width 6 height 6
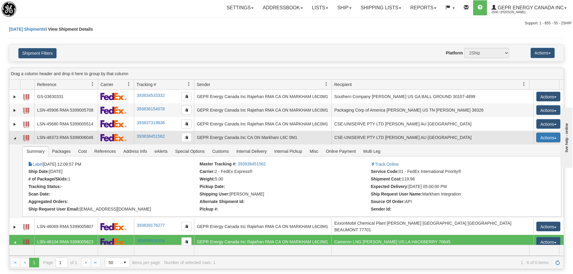
click at [555, 135] on button "Actions" at bounding box center [548, 138] width 24 height 10
click at [536, 157] on link "Repeat" at bounding box center [536, 156] width 48 height 8
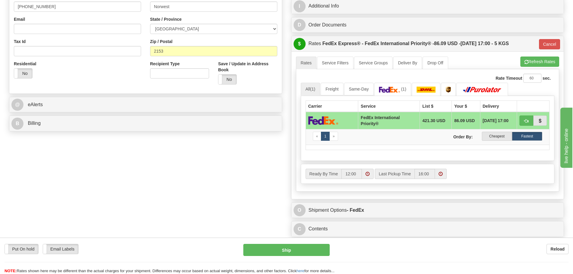
scroll to position [180, 0]
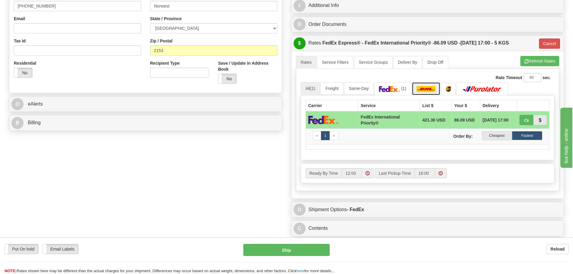
click at [426, 89] on img at bounding box center [425, 89] width 19 height 6
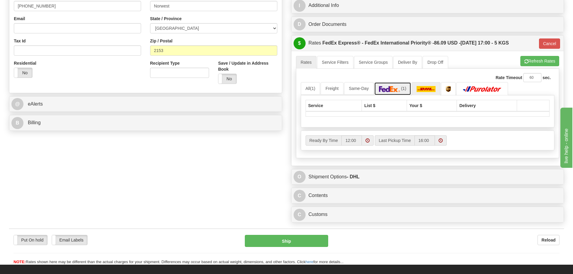
click at [399, 90] on img at bounding box center [389, 89] width 21 height 6
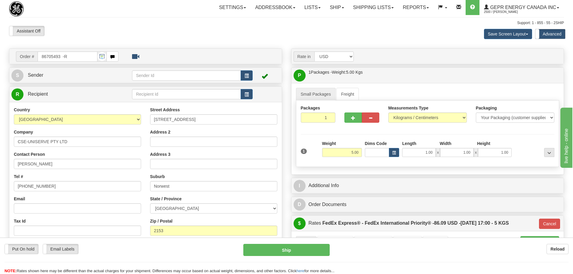
scroll to position [0, 0]
click at [366, 7] on link "Shipping lists" at bounding box center [373, 7] width 50 height 15
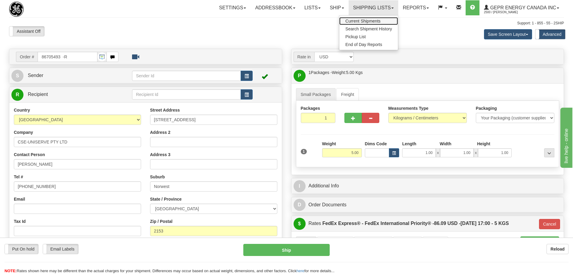
click at [366, 20] on span "Current Shipments" at bounding box center [362, 21] width 35 height 5
